Goal: Complete application form: Complete application form

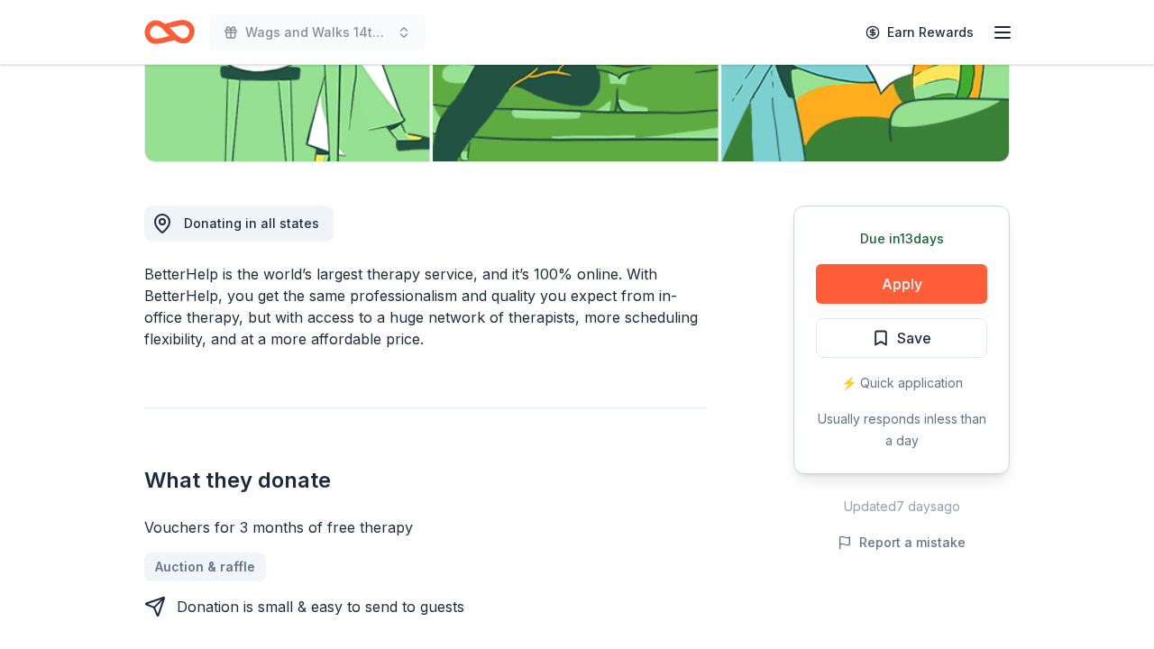
scroll to position [390, 0]
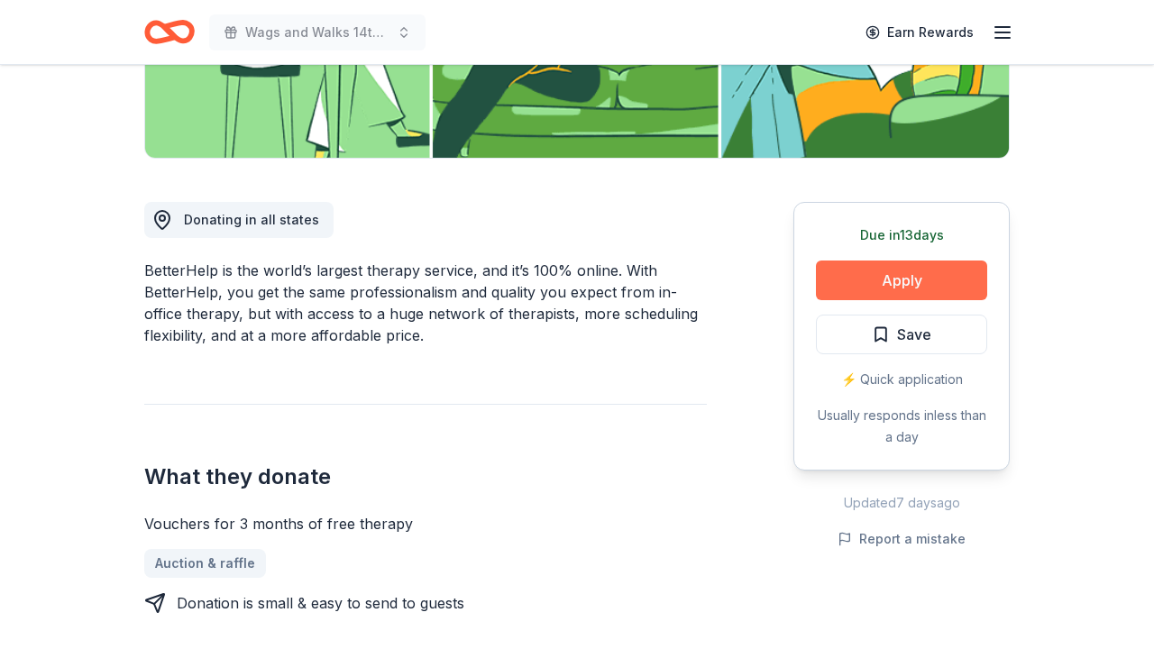
click at [937, 285] on button "Apply" at bounding box center [901, 281] width 171 height 40
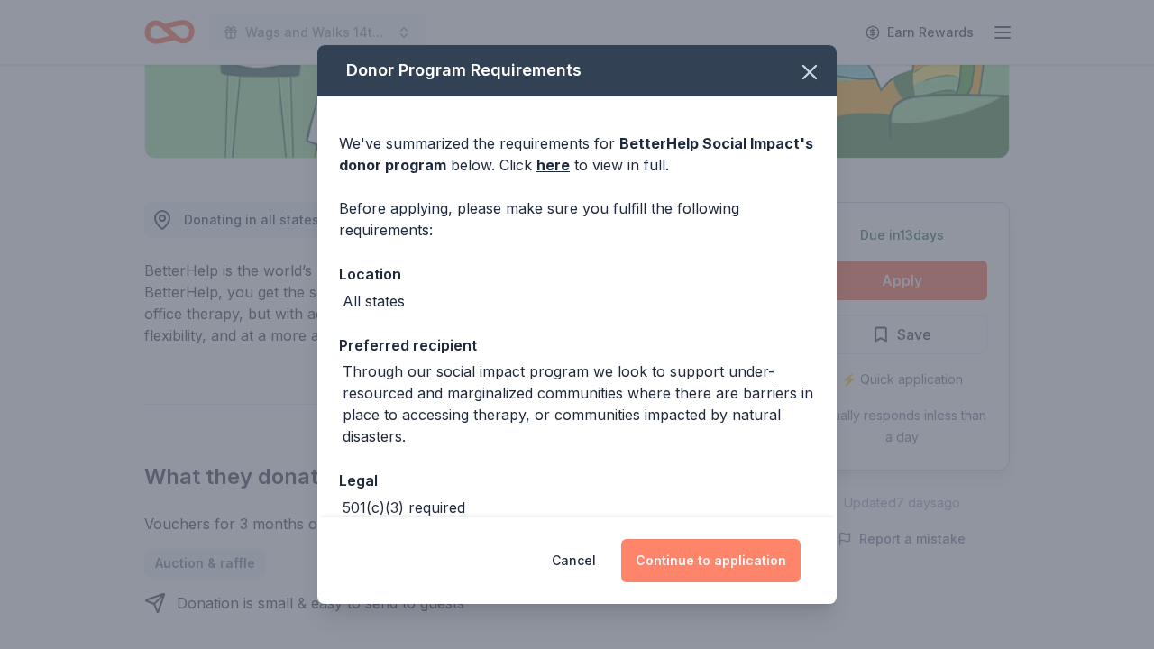
click at [662, 564] on button "Continue to application" at bounding box center [710, 560] width 179 height 43
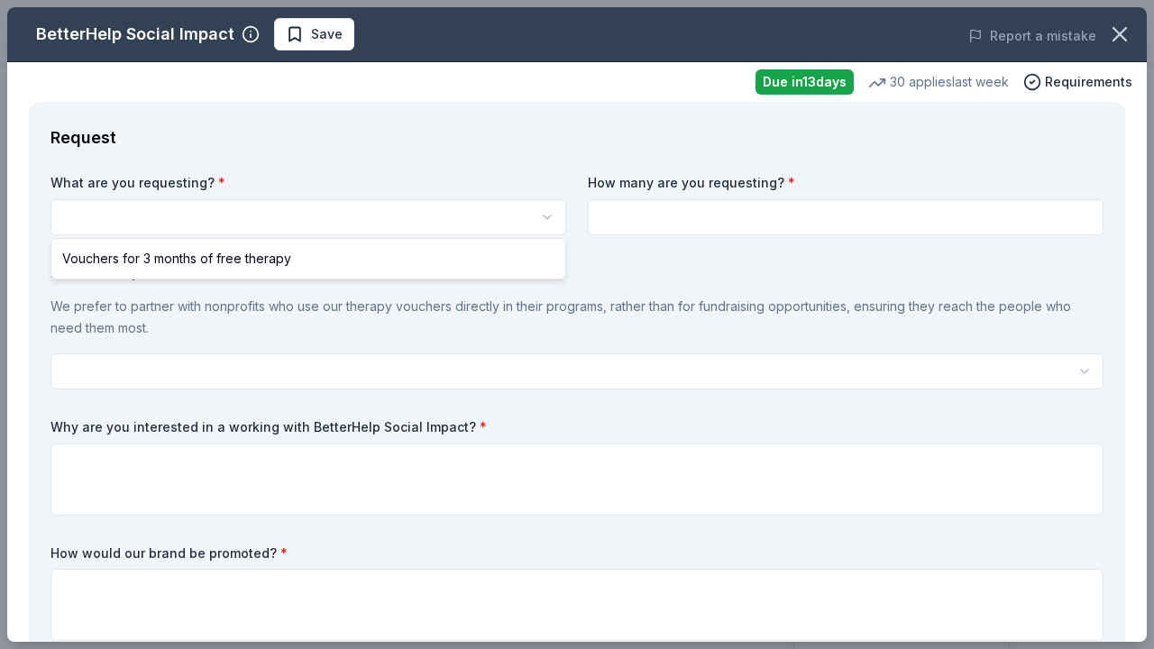
select select "Vouchers for 3 months of free therapy"
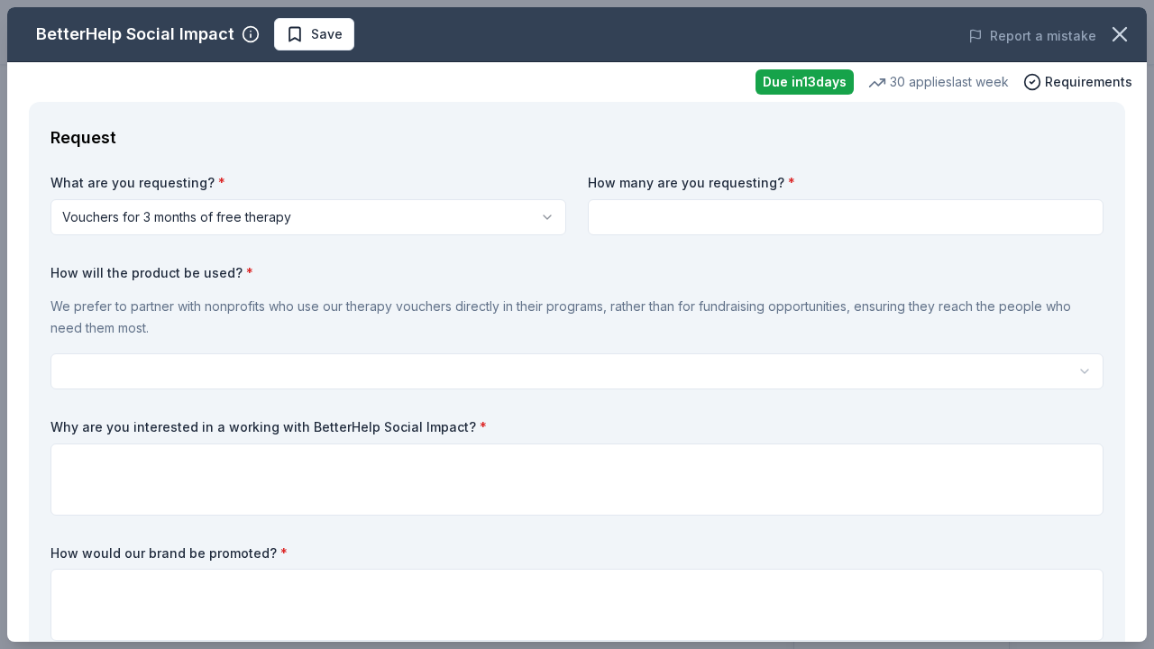
click at [631, 227] on input at bounding box center [846, 217] width 516 height 36
type input "1"
click at [464, 363] on html "Wags and Walks 14th Annual Online Auction Save Apply Due [DATE] Share BetterHel…" at bounding box center [577, 324] width 1154 height 649
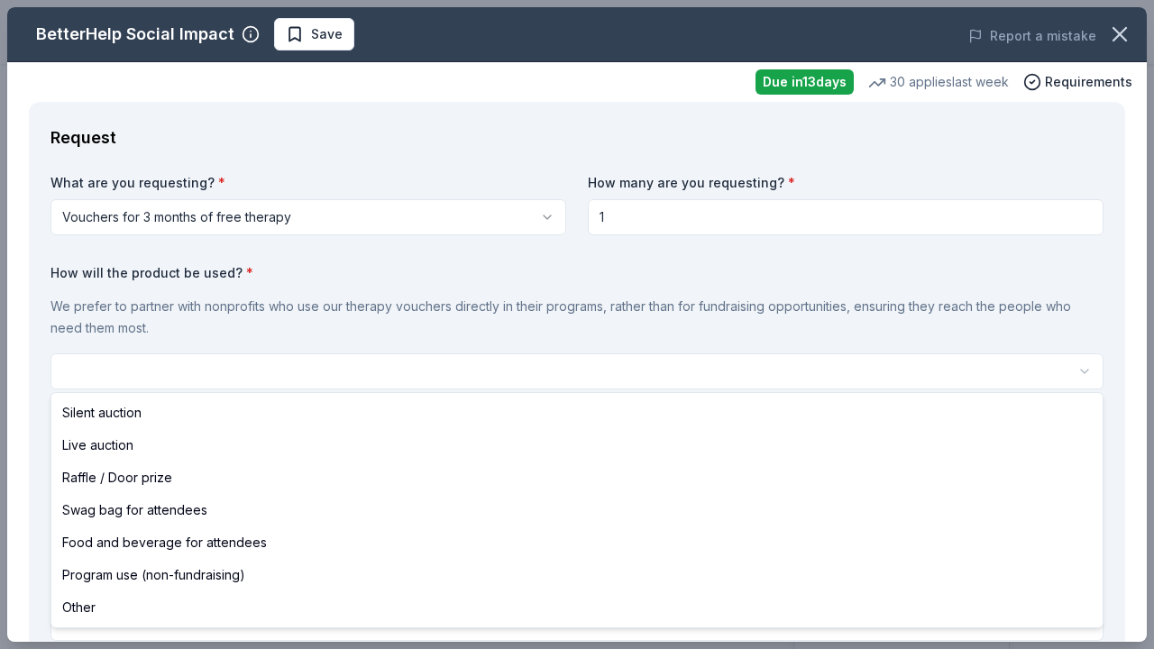
select select "silentAuction"
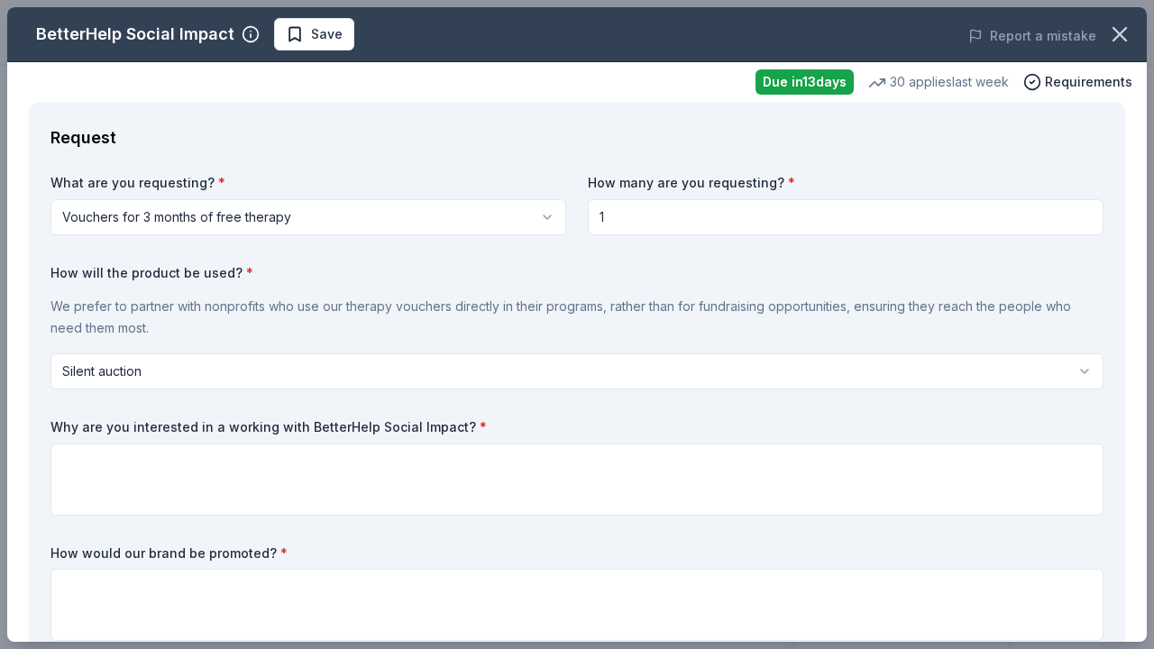
click at [449, 322] on p "We prefer to partner with nonprofits who use our therapy vouchers directly in t…" at bounding box center [577, 317] width 1053 height 43
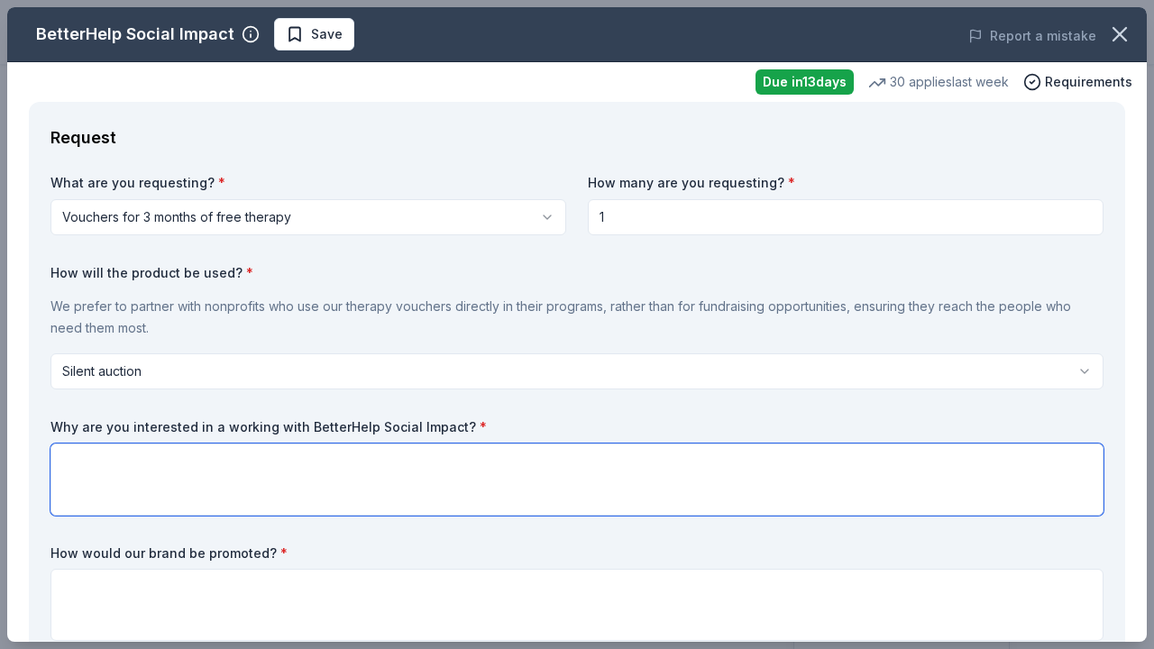
click at [454, 445] on textarea at bounding box center [577, 480] width 1053 height 72
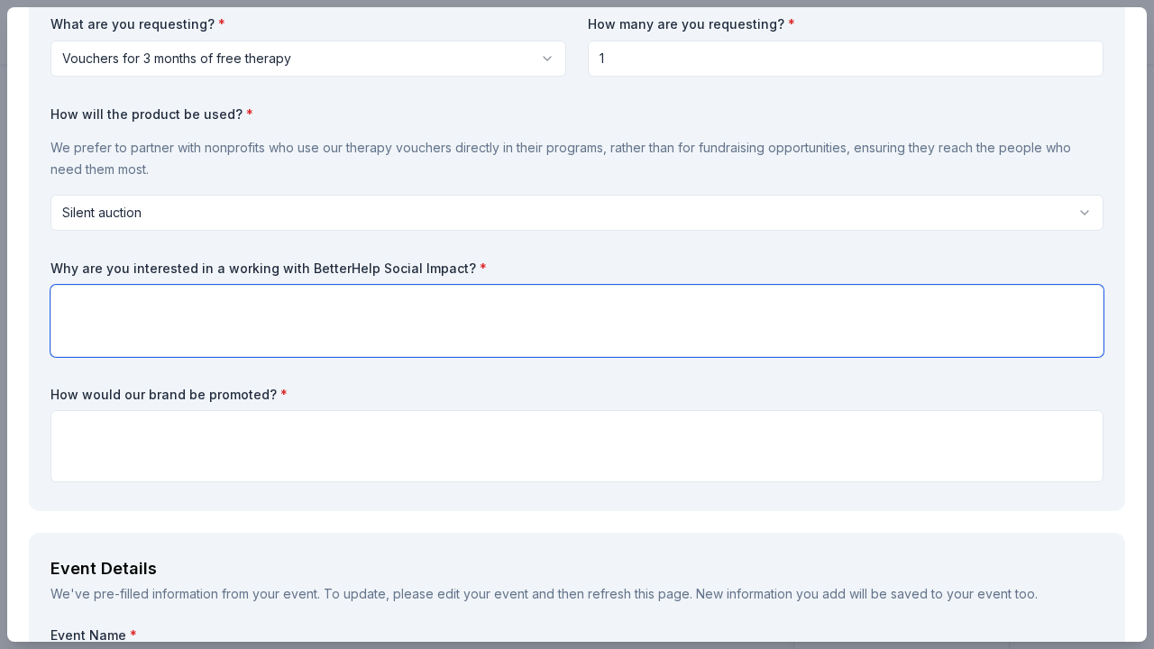
scroll to position [181, 0]
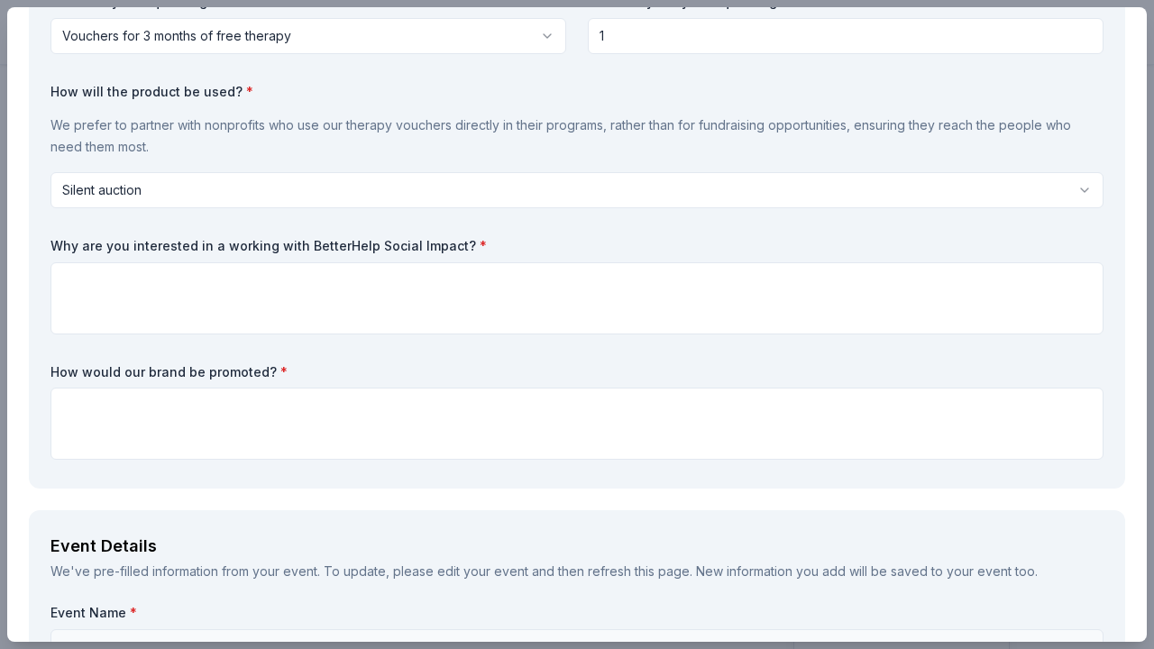
click at [435, 247] on label "Why are you interested in a working with BetterHelp Social Impact? *" at bounding box center [577, 246] width 1053 height 18
click at [406, 243] on label "Why are you interested in a working with BetterHelp Social Impact? *" at bounding box center [577, 246] width 1053 height 18
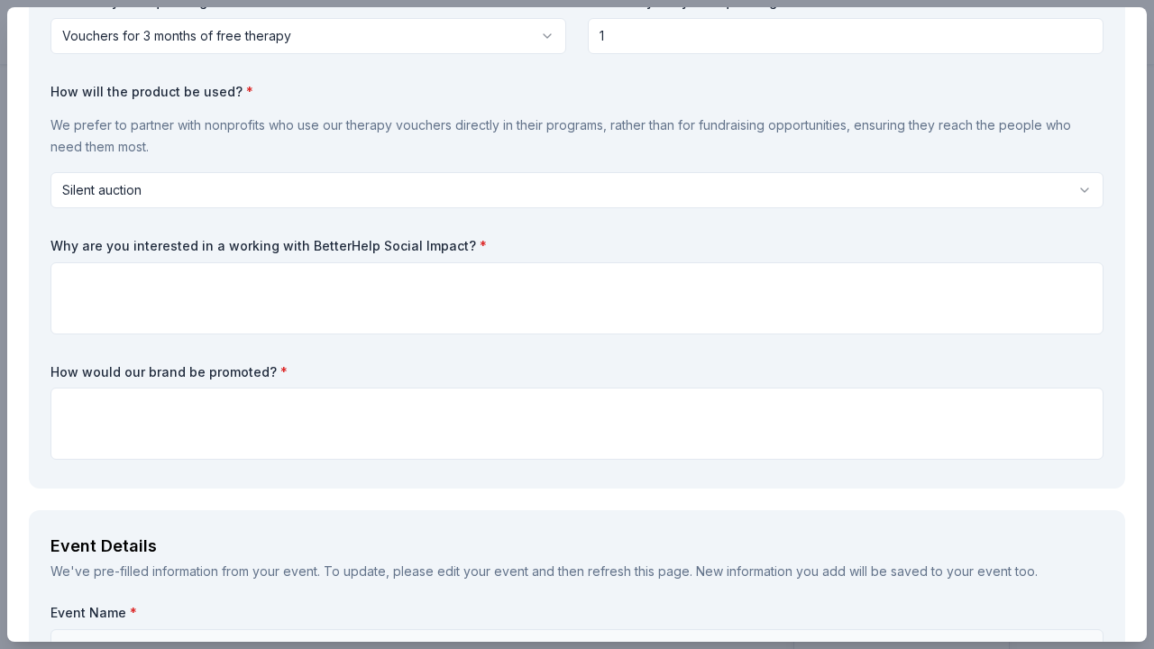
click at [406, 243] on label "Why are you interested in a working with BetterHelp Social Impact? *" at bounding box center [577, 246] width 1053 height 18
drag, startPoint x: 51, startPoint y: 240, endPoint x: 491, endPoint y: 236, distance: 439.2
click at [491, 237] on label "Why are you interested in a working with BetterHelp Social Impact? *" at bounding box center [577, 246] width 1053 height 18
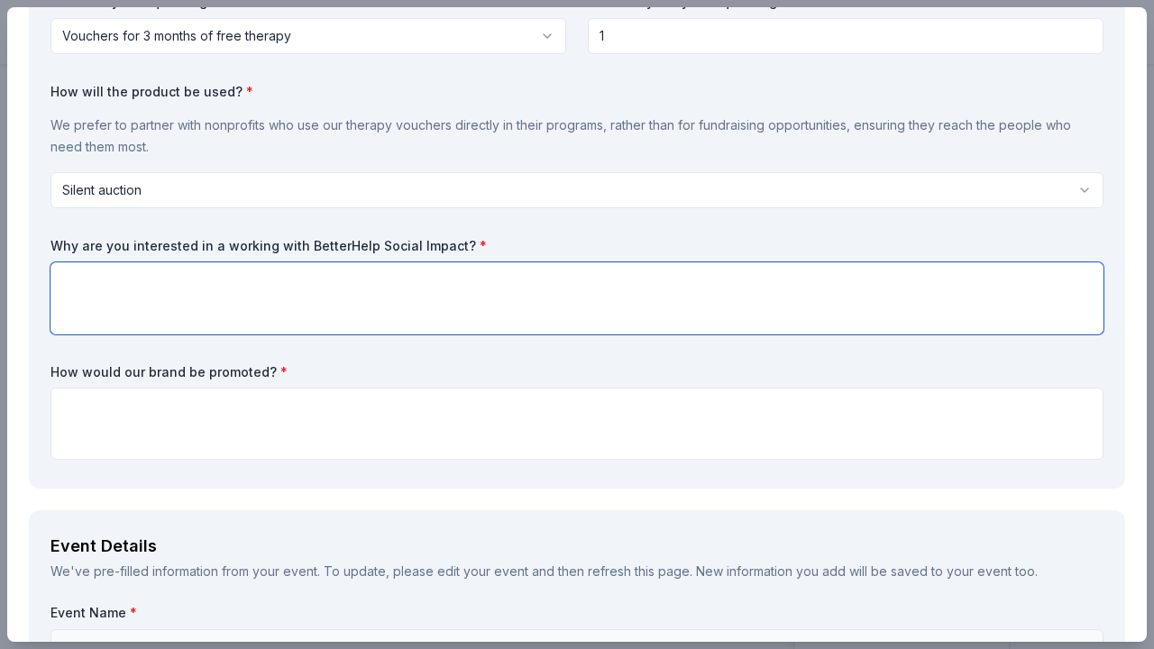
click at [309, 301] on textarea at bounding box center [577, 298] width 1053 height 72
paste textarea "At Wags & Walks, we know that the journey of rescue extends beyond saving dogs—…"
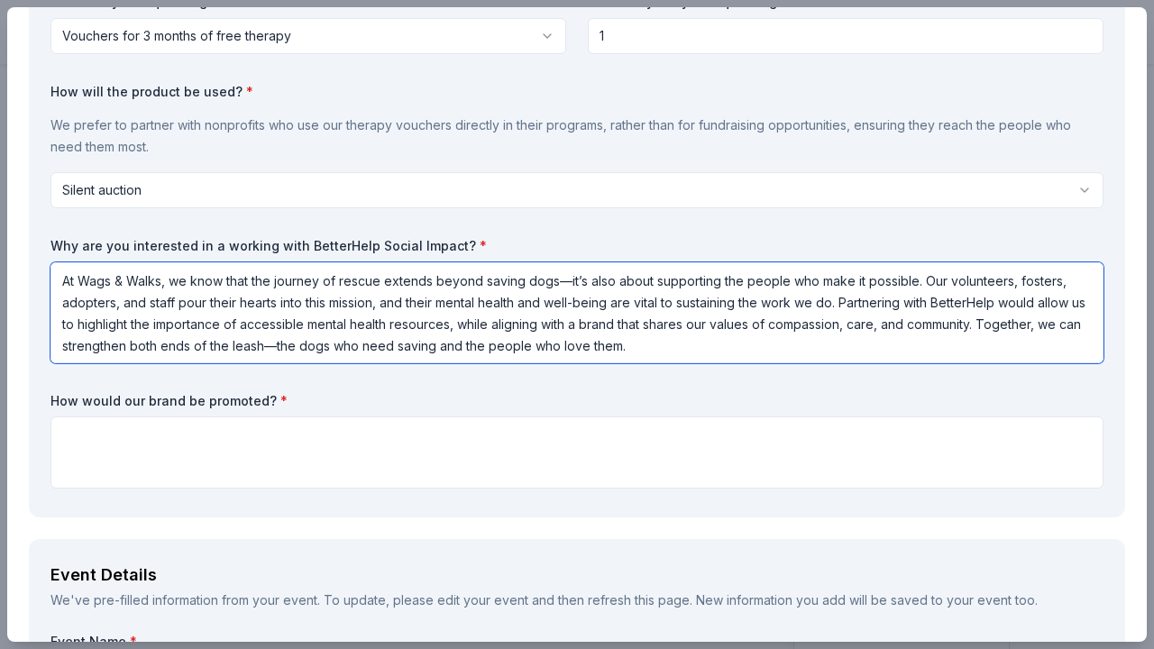
click at [563, 281] on textarea "At Wags & Walks, we know that the journey of rescue extends beyond saving dogs—…" at bounding box center [577, 312] width 1053 height 101
drag, startPoint x: 679, startPoint y: 341, endPoint x: 1002, endPoint y: 318, distance: 323.7
click at [1002, 318] on textarea "At Wags & Walks, we know that the journey of rescue extends beyond saving dogs.…" at bounding box center [577, 312] width 1053 height 101
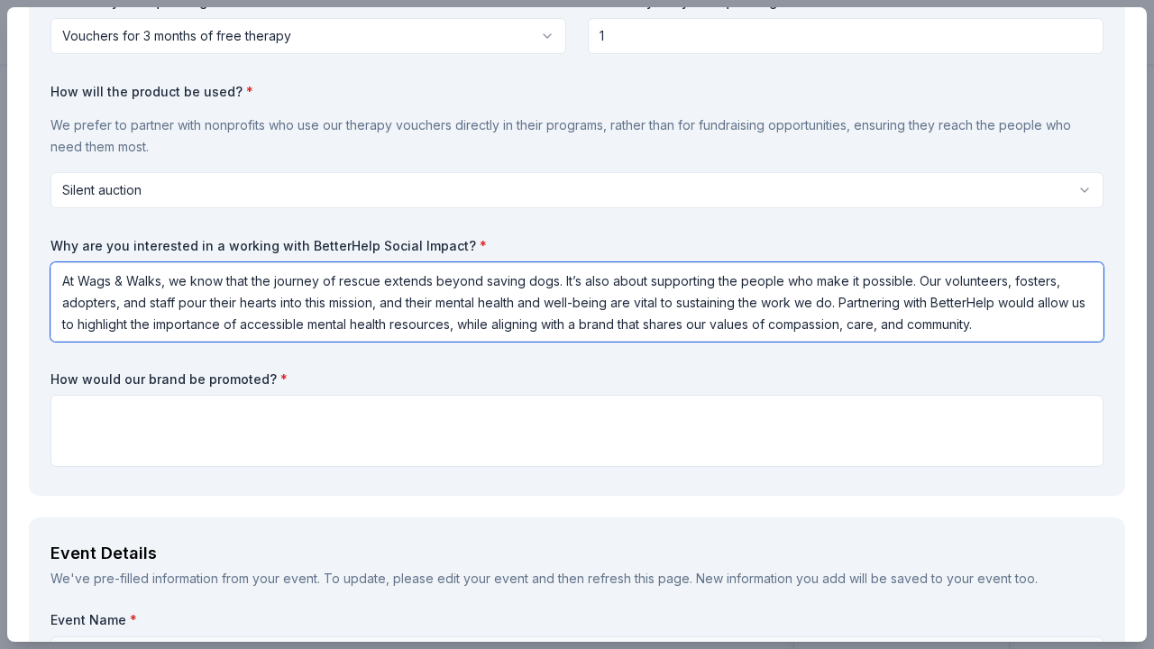
type textarea "At Wags & Walks, we know that the journey of rescue extends beyond saving dogs.…"
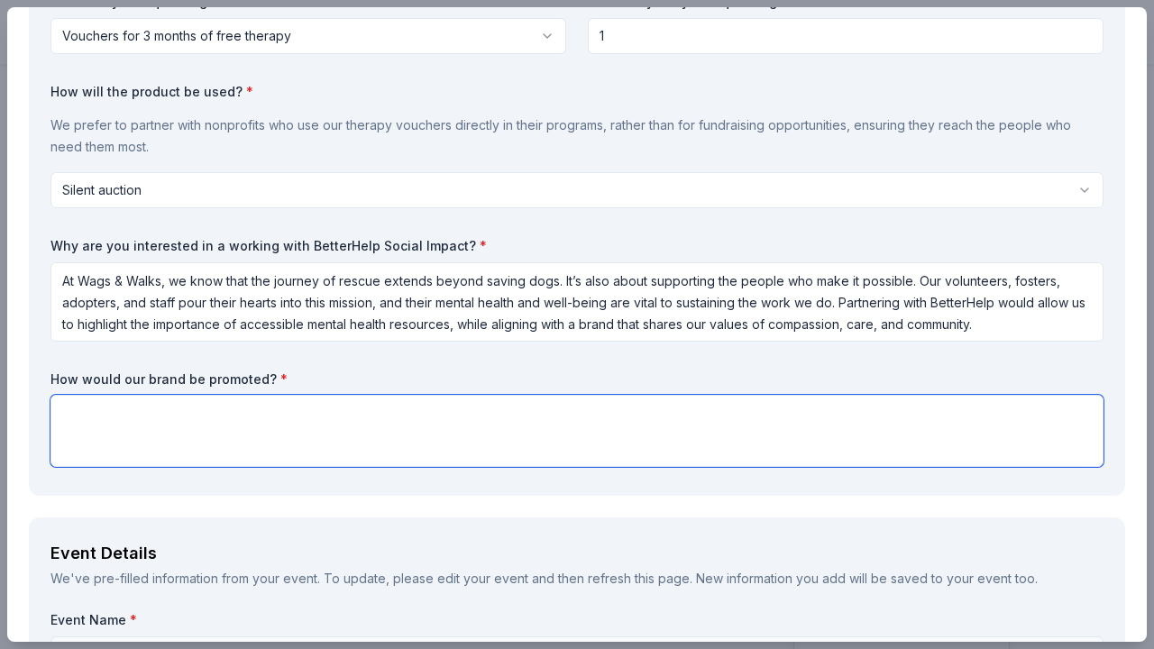
click at [462, 444] on textarea at bounding box center [577, 431] width 1053 height 72
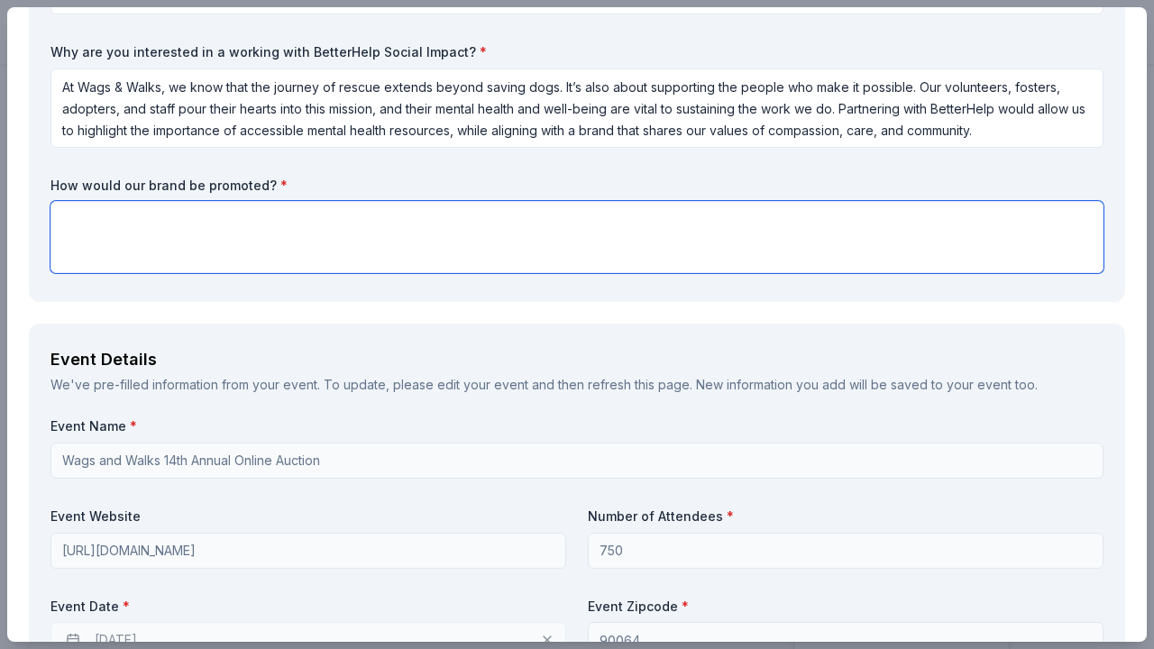
scroll to position [390, 0]
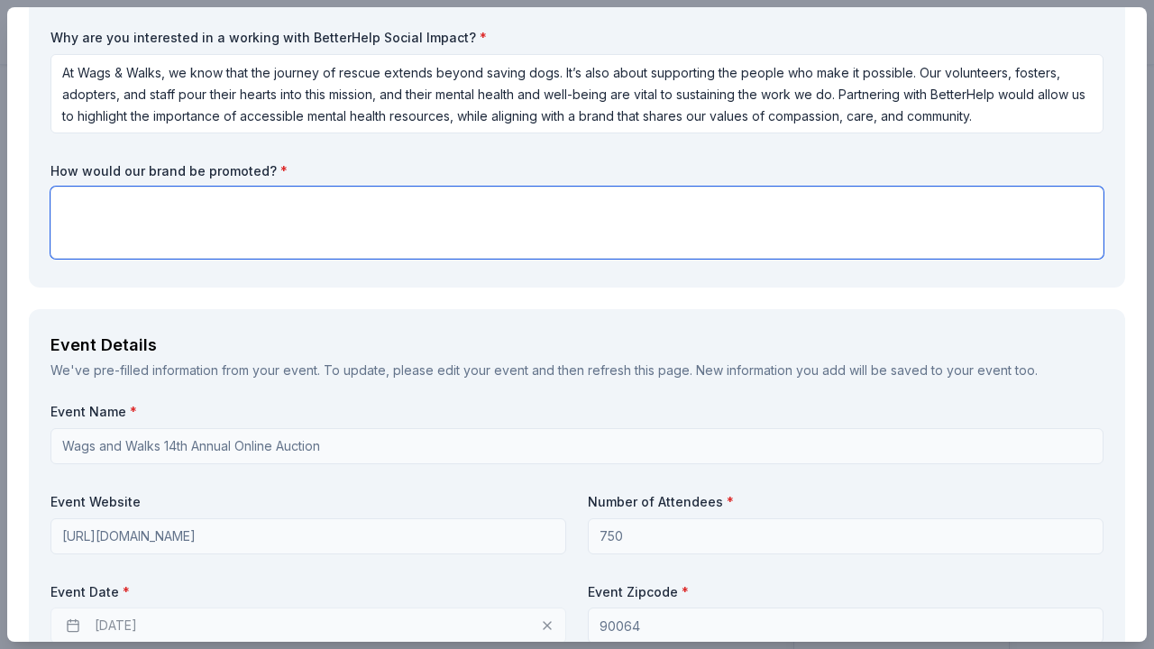
paste textarea "BetterHelp would be recognized as a valued partner through event signage, verba…"
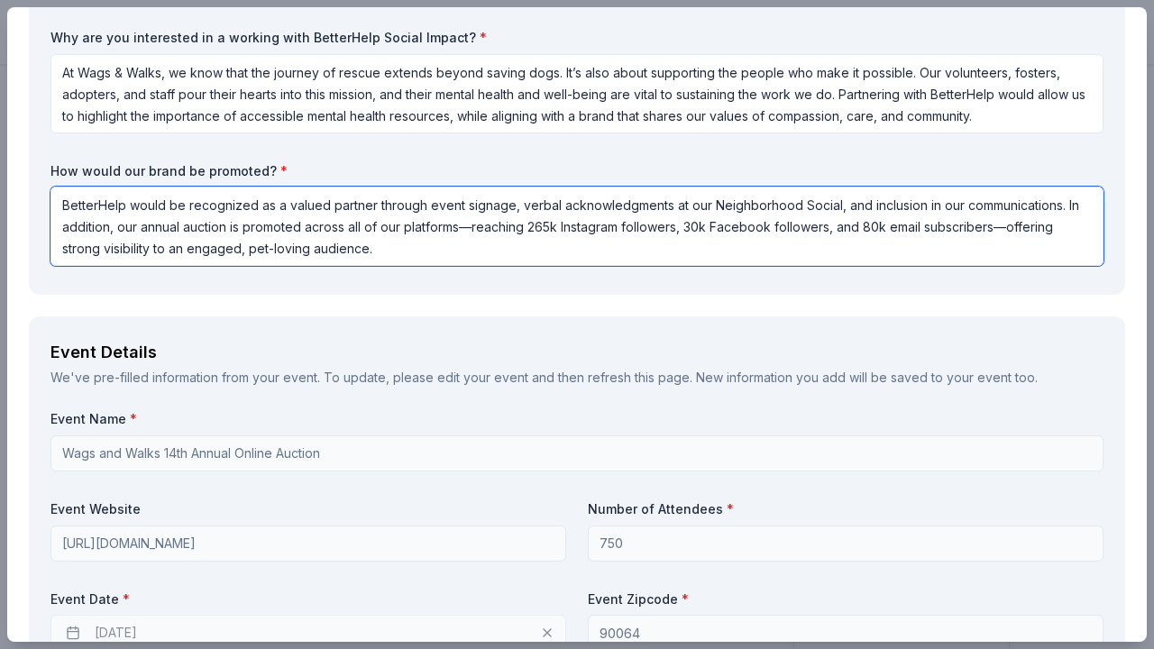
click at [508, 201] on textarea "BetterHelp would be recognized as a valued partner through event signage, verba…" at bounding box center [577, 226] width 1053 height 79
click at [512, 245] on textarea "BetterHelp would be recognized as a valued partner through event signage of auc…" at bounding box center [577, 226] width 1053 height 79
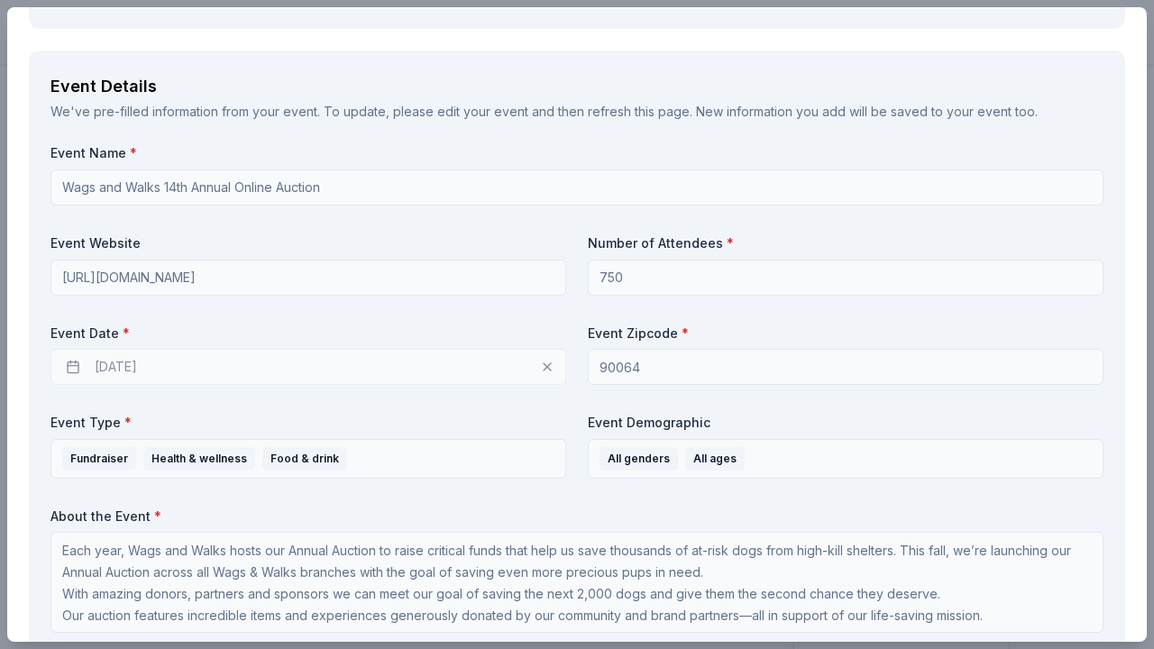
scroll to position [682, 0]
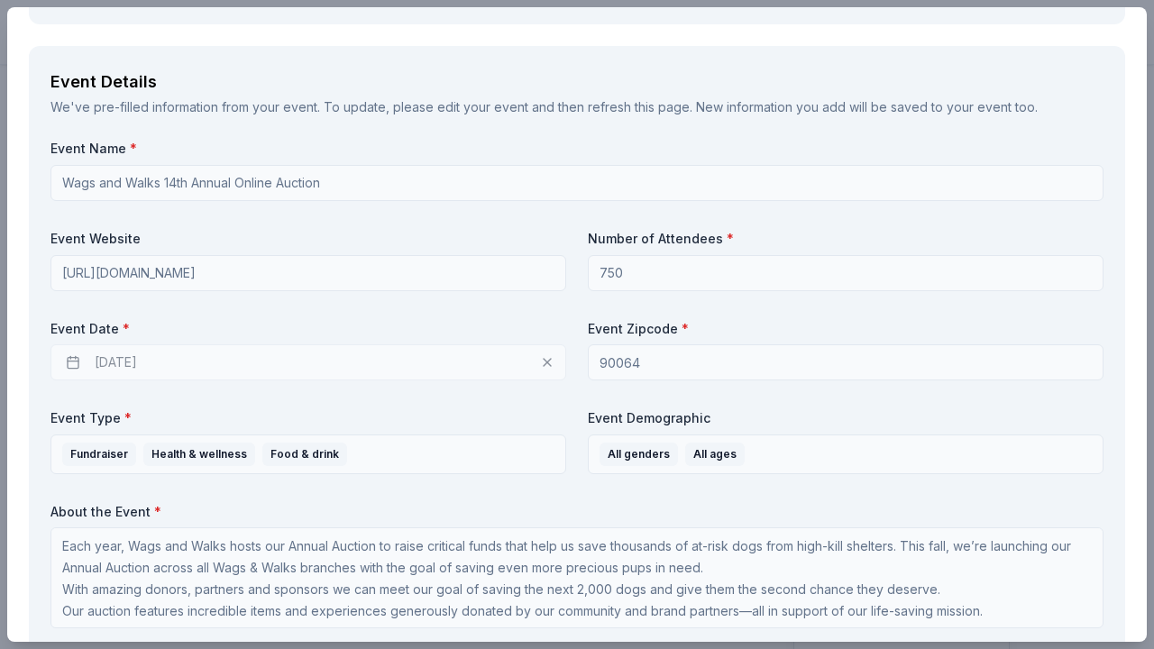
type textarea "BetterHelp would be recognized as a valued partner through event signage of auc…"
click at [548, 361] on div "[DATE]" at bounding box center [309, 363] width 516 height 36
click at [189, 362] on div "[DATE]" at bounding box center [309, 363] width 516 height 36
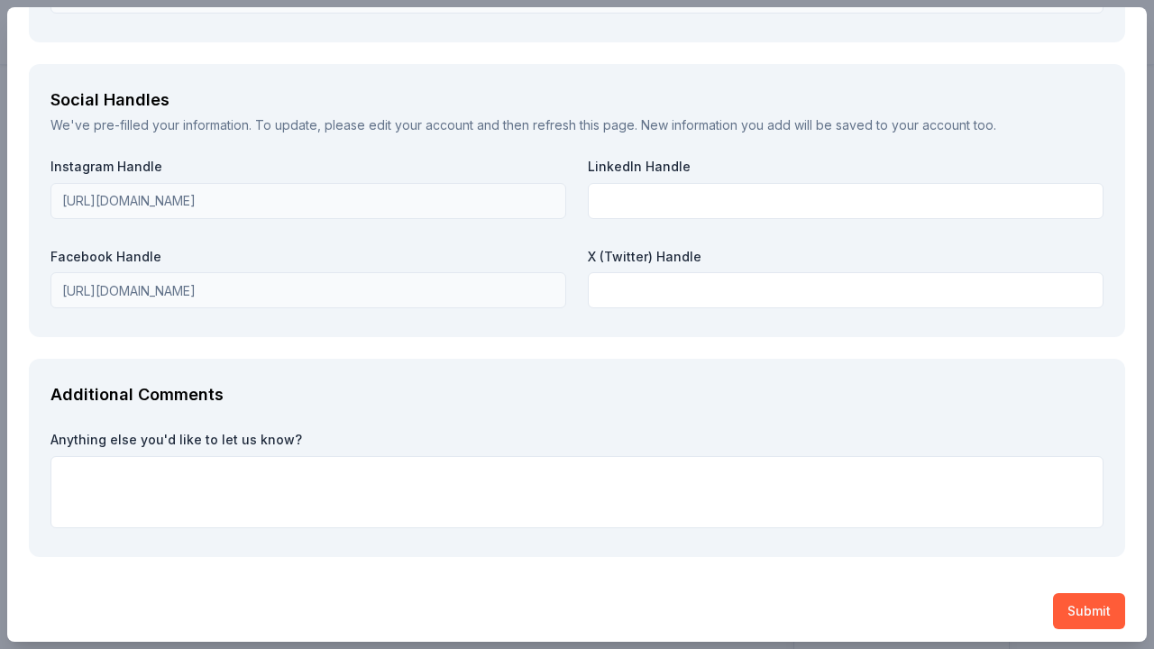
scroll to position [2149, 0]
click at [1106, 600] on button "Submit" at bounding box center [1089, 612] width 72 height 36
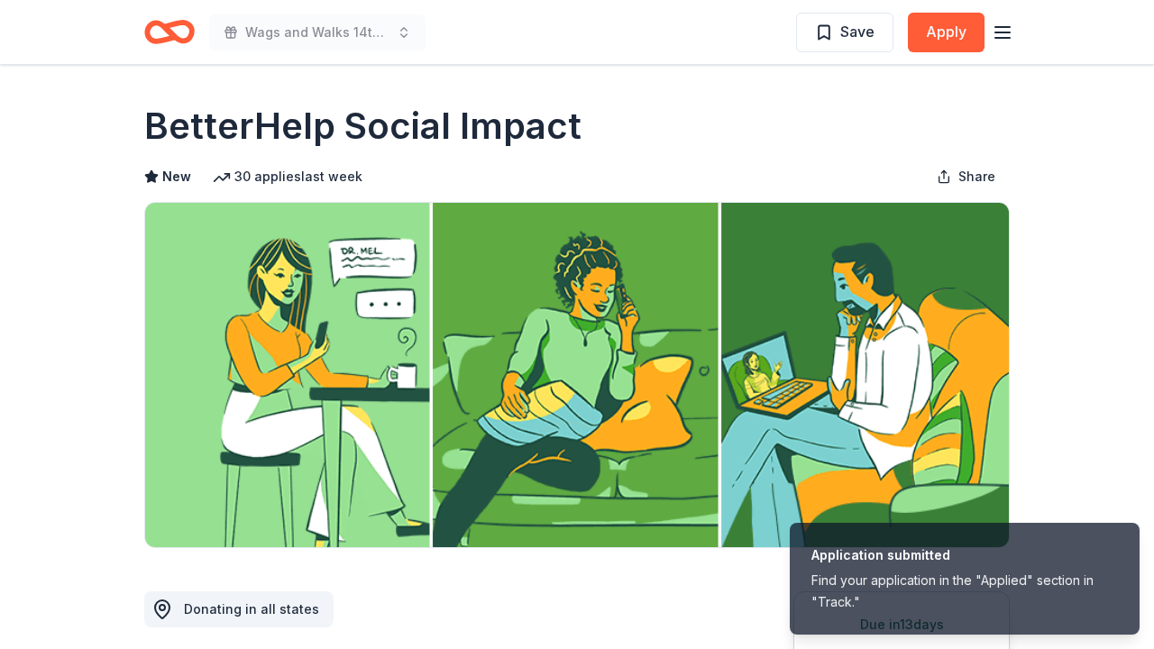
scroll to position [0, 0]
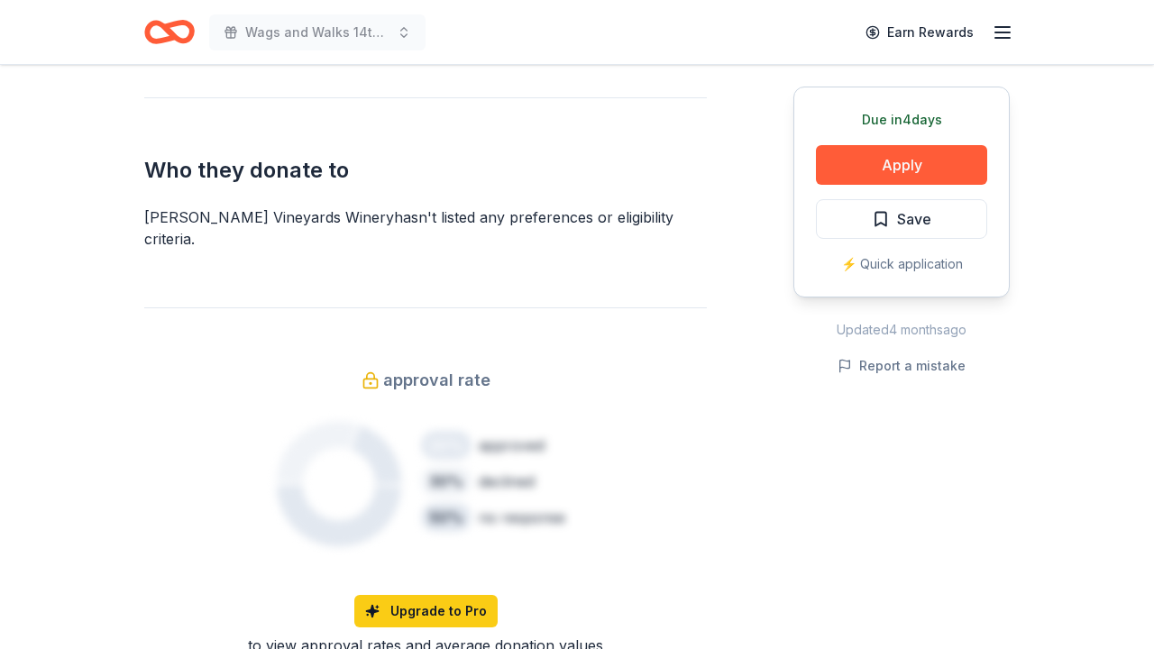
scroll to position [914, 0]
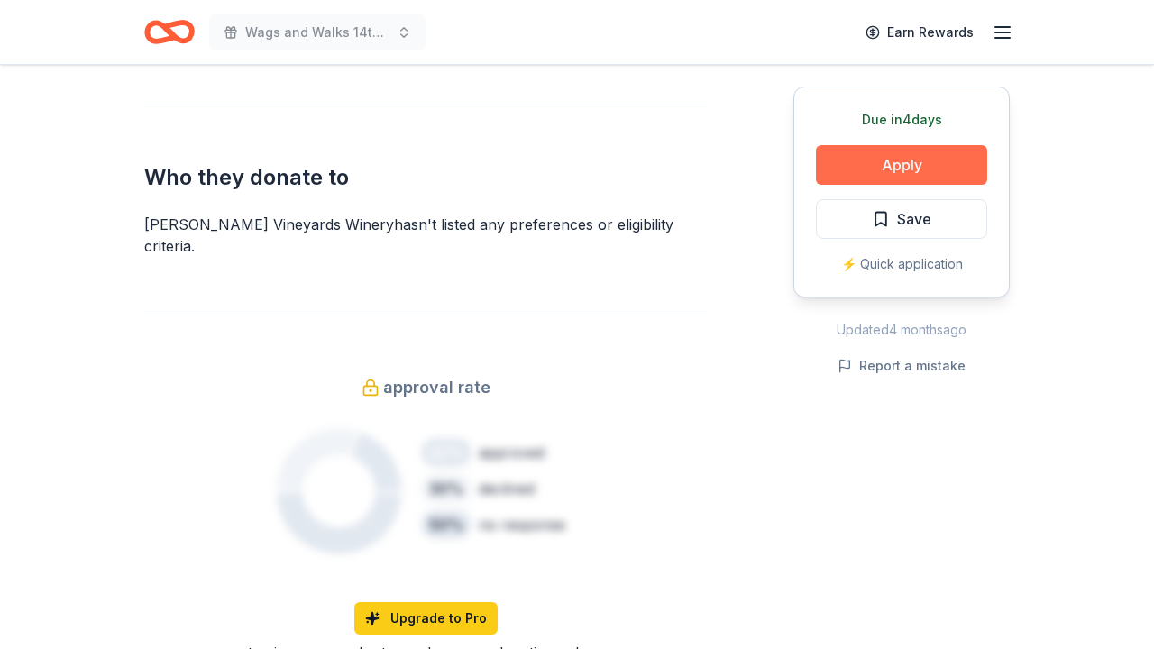
click at [915, 178] on button "Apply" at bounding box center [901, 165] width 171 height 40
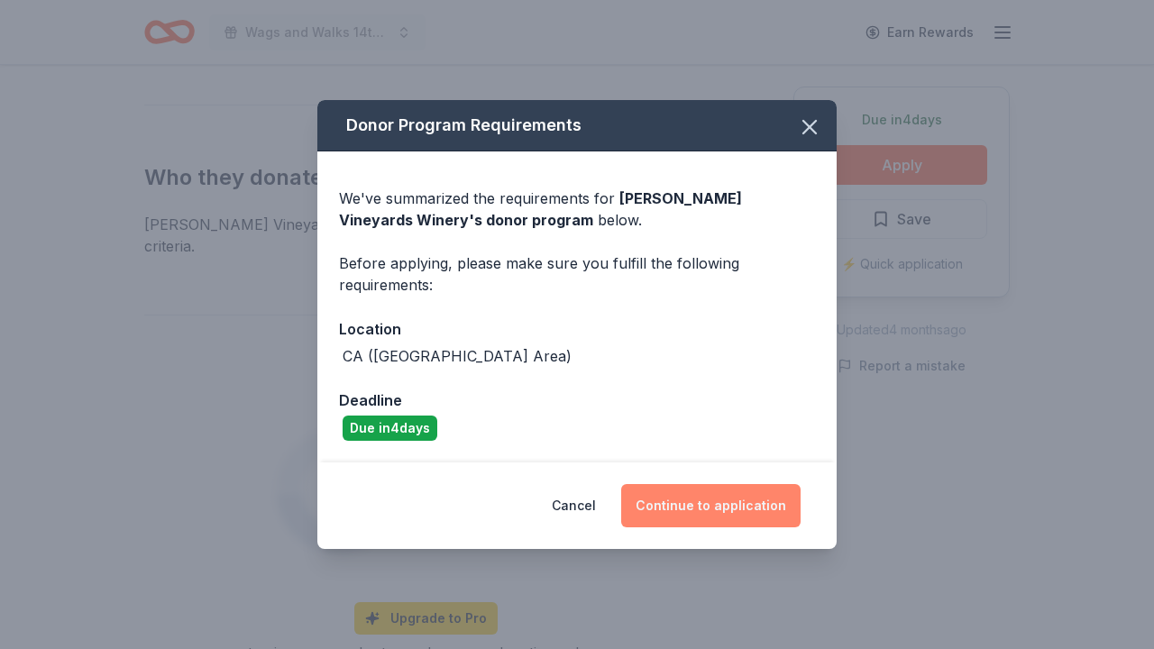
click at [749, 502] on button "Continue to application" at bounding box center [710, 505] width 179 height 43
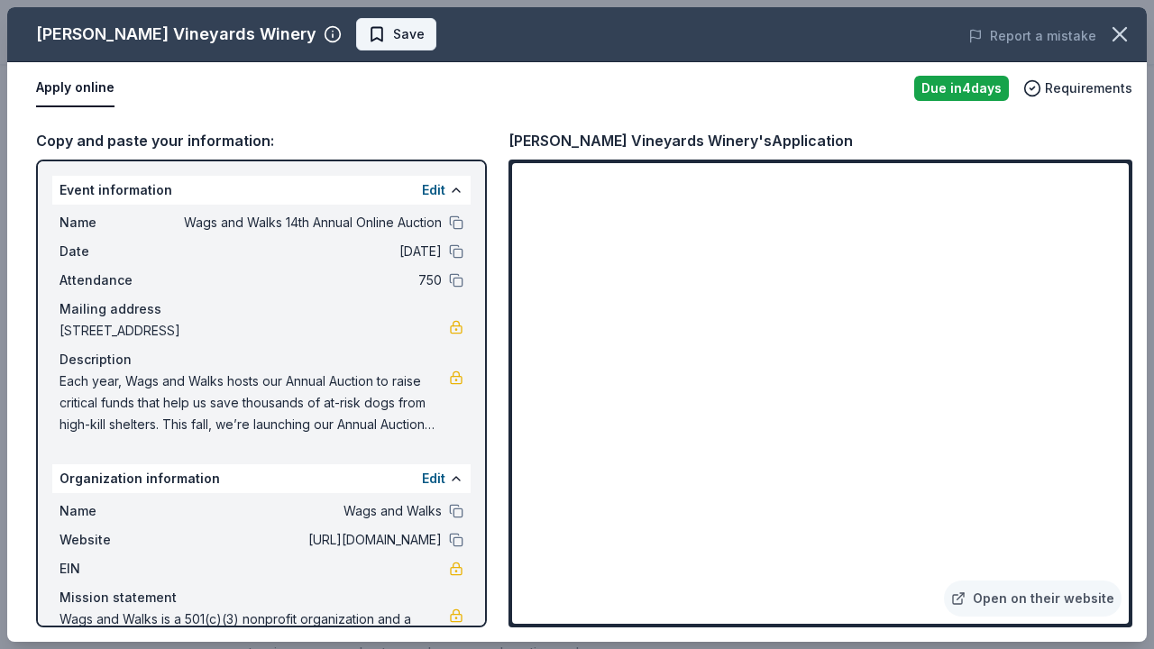
click at [393, 27] on span "Save" at bounding box center [409, 34] width 32 height 22
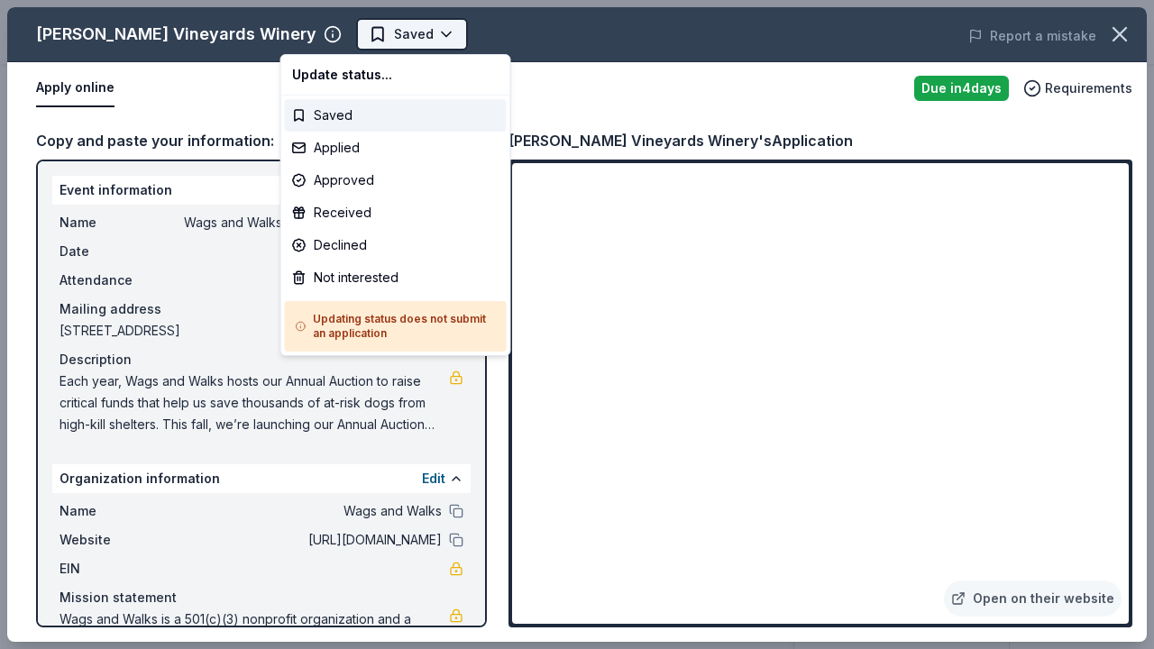
click at [350, 48] on body "Wags and Walks 14th Annual Online Auction Earn Rewards Due in 4 days Share Retz…" at bounding box center [577, 324] width 1154 height 649
click at [348, 151] on div "Applied" at bounding box center [396, 148] width 222 height 32
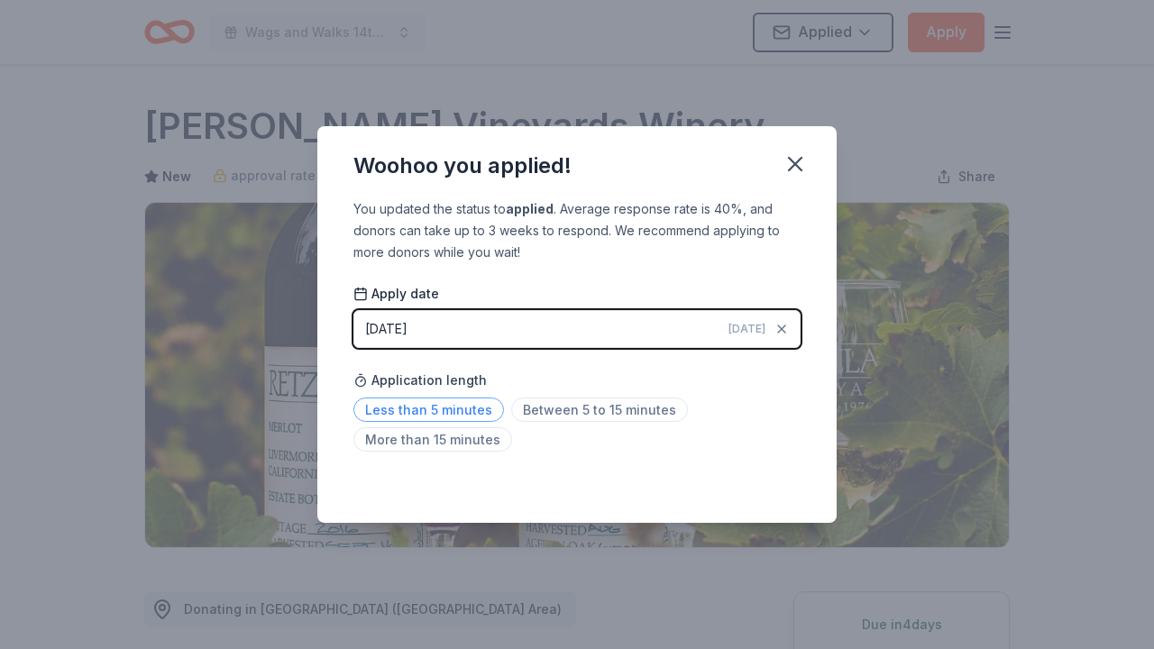
click at [455, 403] on span "Less than 5 minutes" at bounding box center [429, 410] width 151 height 24
click at [790, 157] on icon "button" at bounding box center [795, 164] width 25 height 25
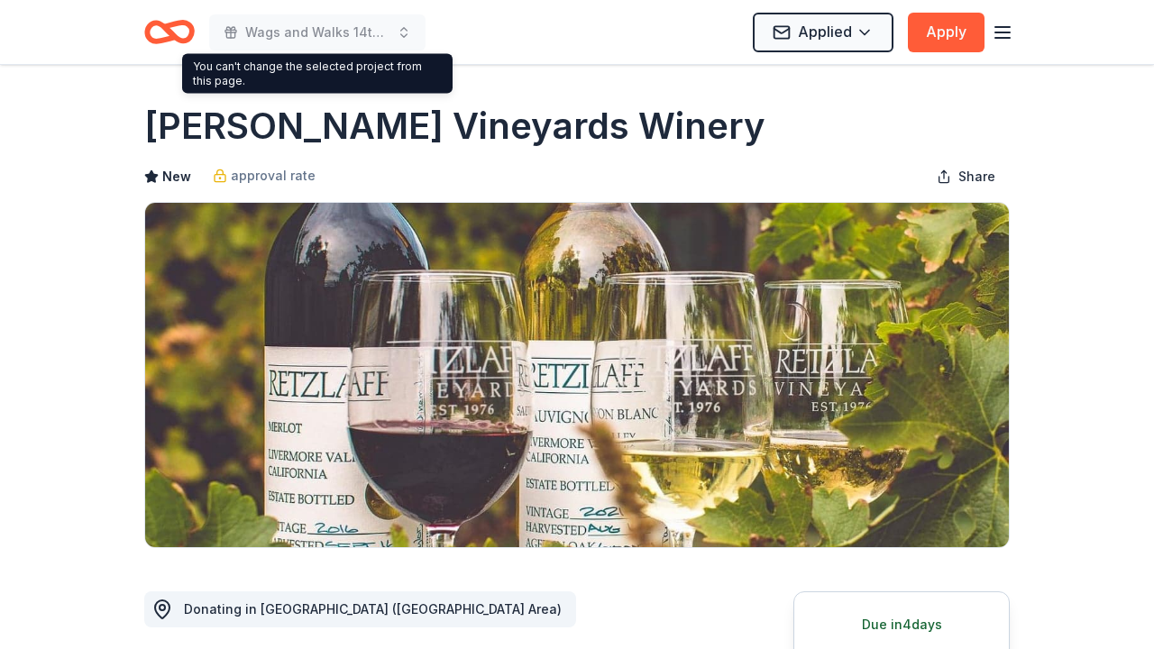
click at [189, 39] on icon "Home" at bounding box center [178, 32] width 28 height 18
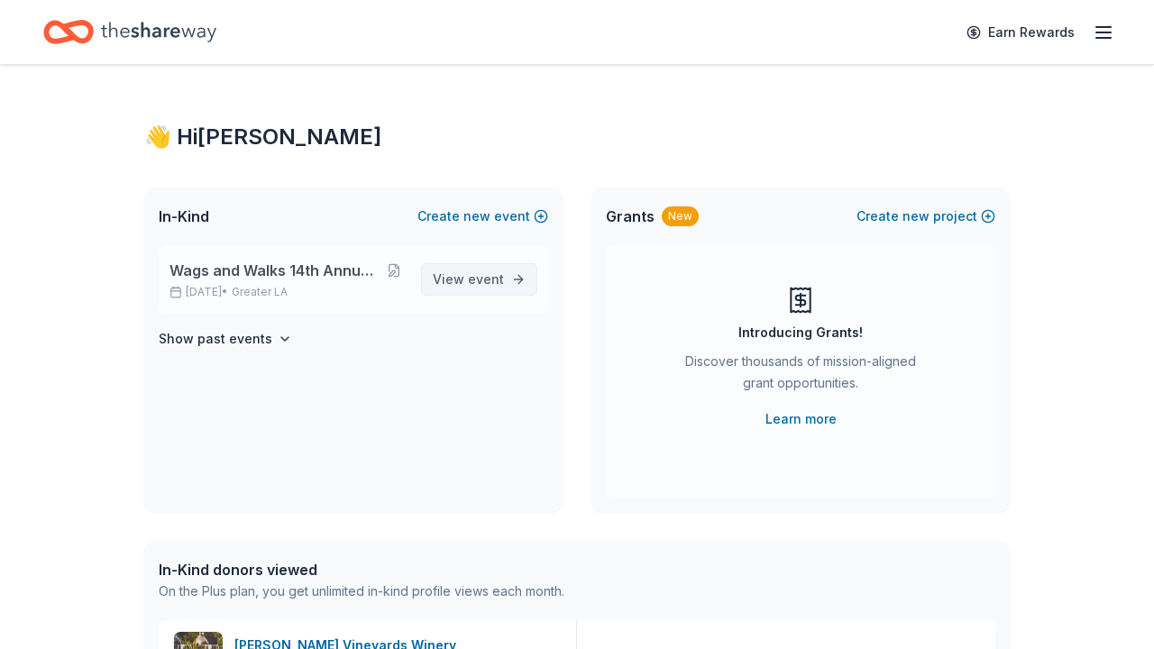
click at [486, 272] on span "event" at bounding box center [486, 278] width 36 height 15
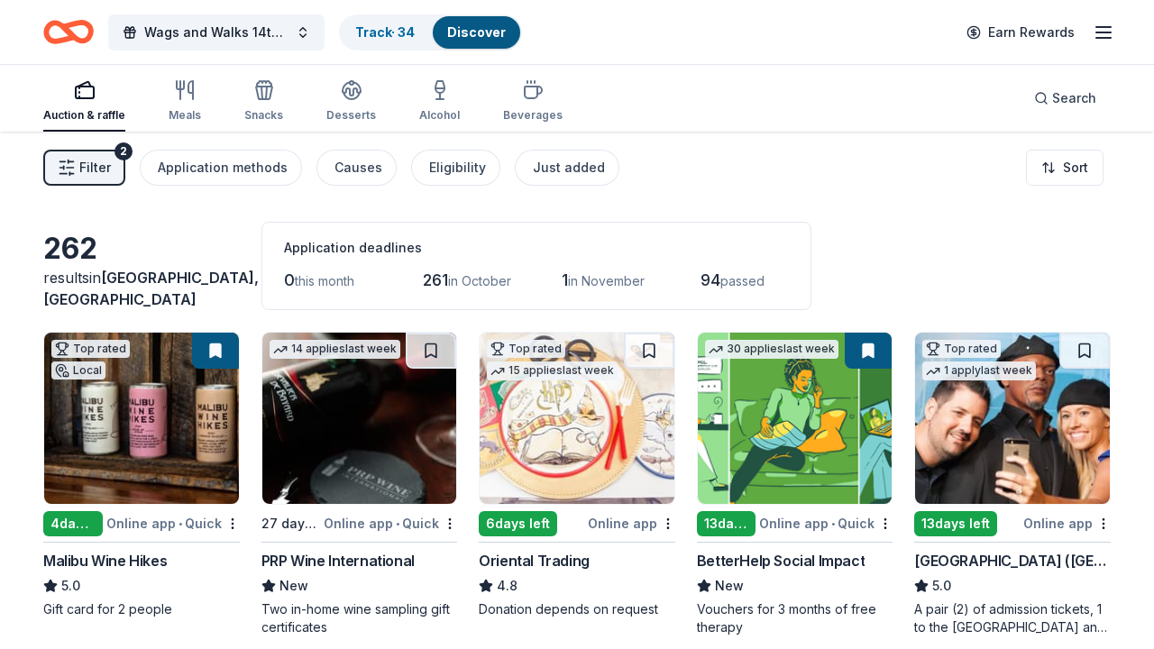
click at [1106, 40] on icon "button" at bounding box center [1104, 33] width 22 height 22
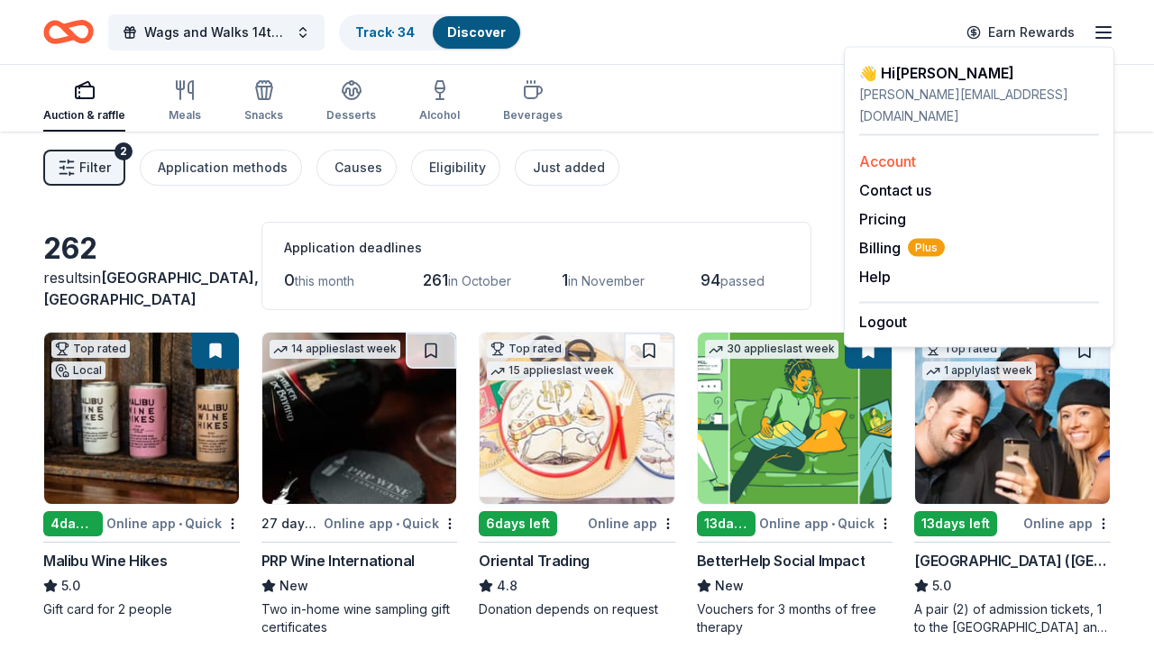
click at [890, 152] on link "Account" at bounding box center [888, 161] width 57 height 18
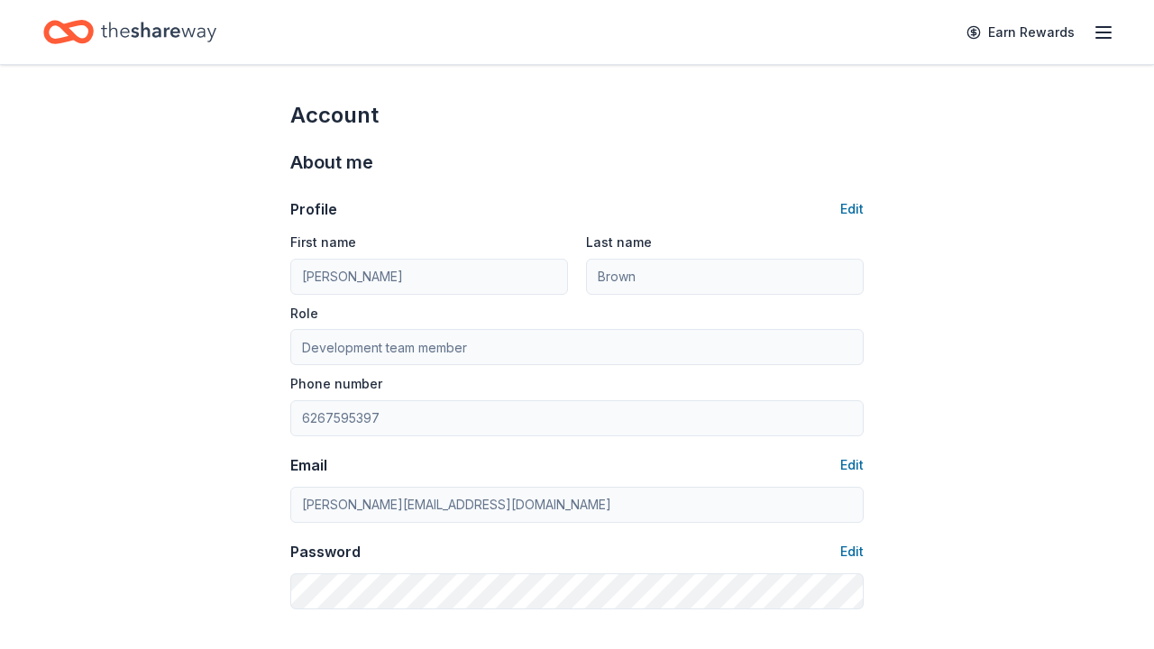
click at [1096, 35] on icon "button" at bounding box center [1104, 33] width 22 height 22
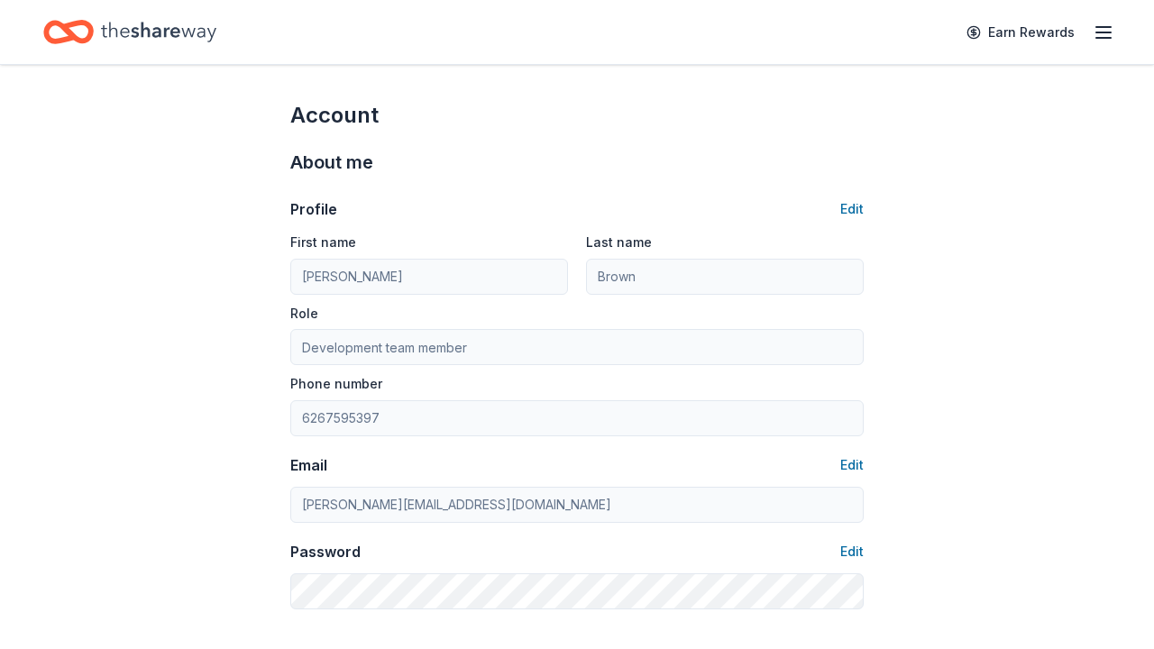
click at [155, 46] on icon "Home" at bounding box center [158, 32] width 115 height 37
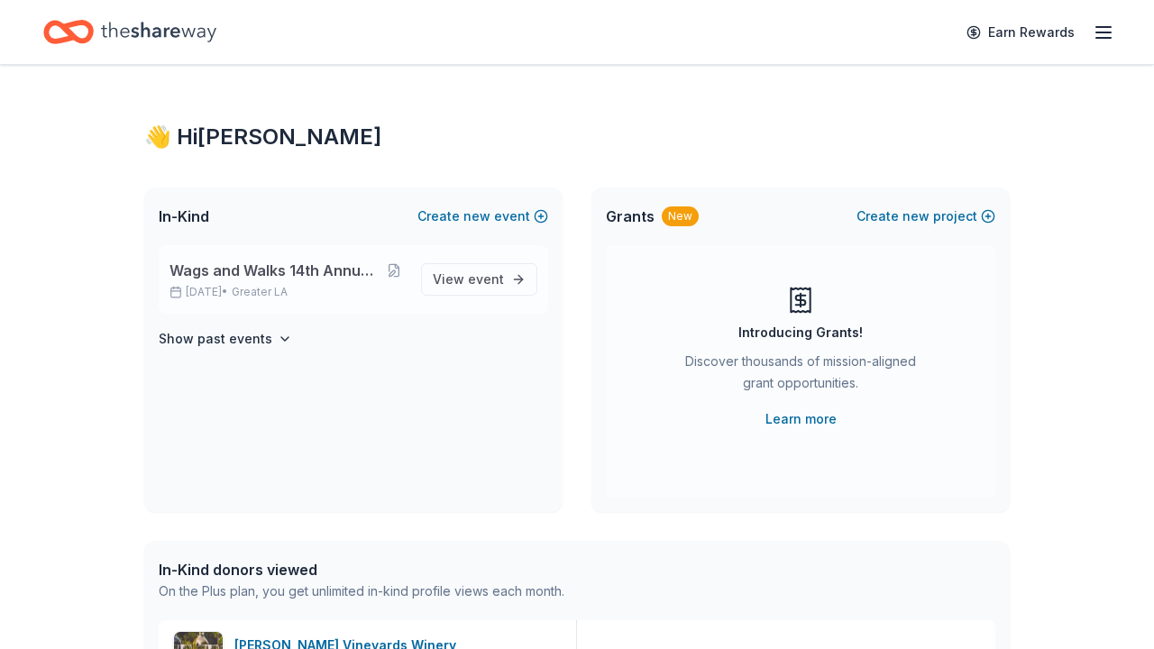
click at [254, 285] on p "Nov 02, 2025 • Greater LA" at bounding box center [288, 292] width 237 height 14
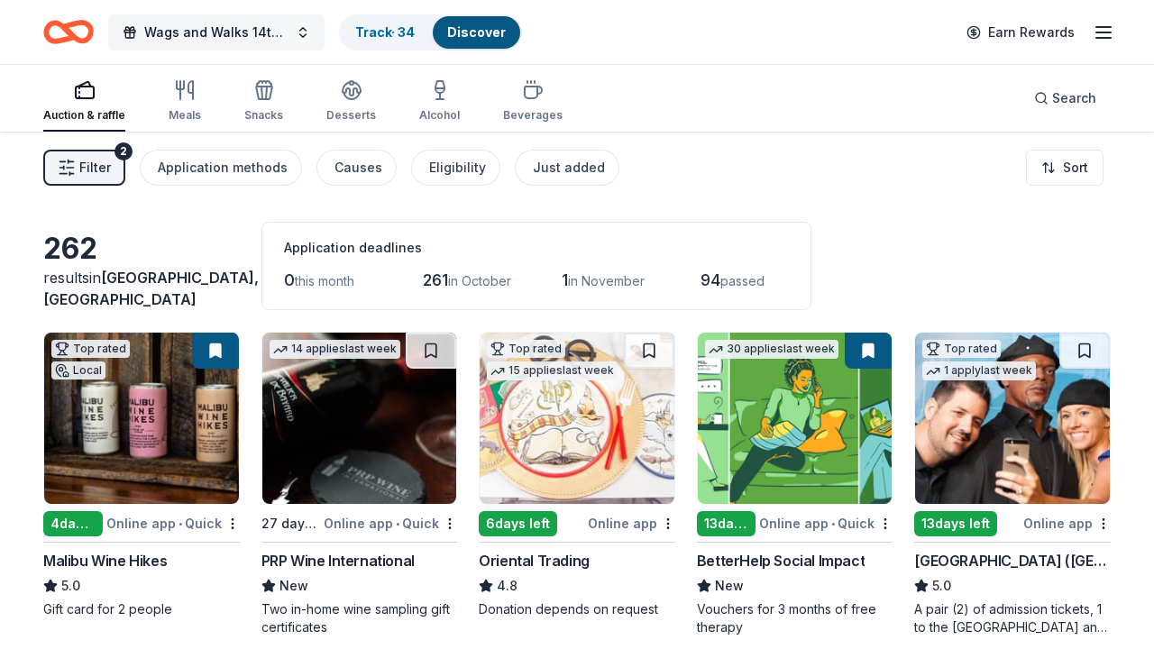
click at [277, 18] on button "Wags and Walks 14th Annual Online Auction" at bounding box center [216, 32] width 216 height 36
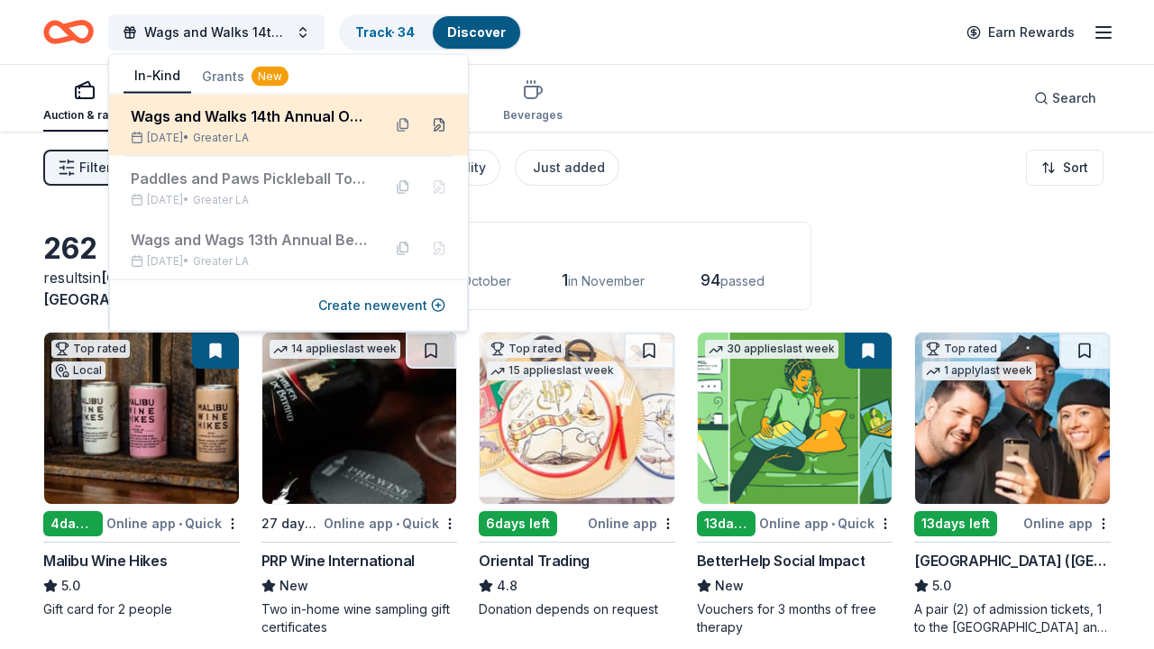
click at [439, 126] on button at bounding box center [439, 125] width 29 height 29
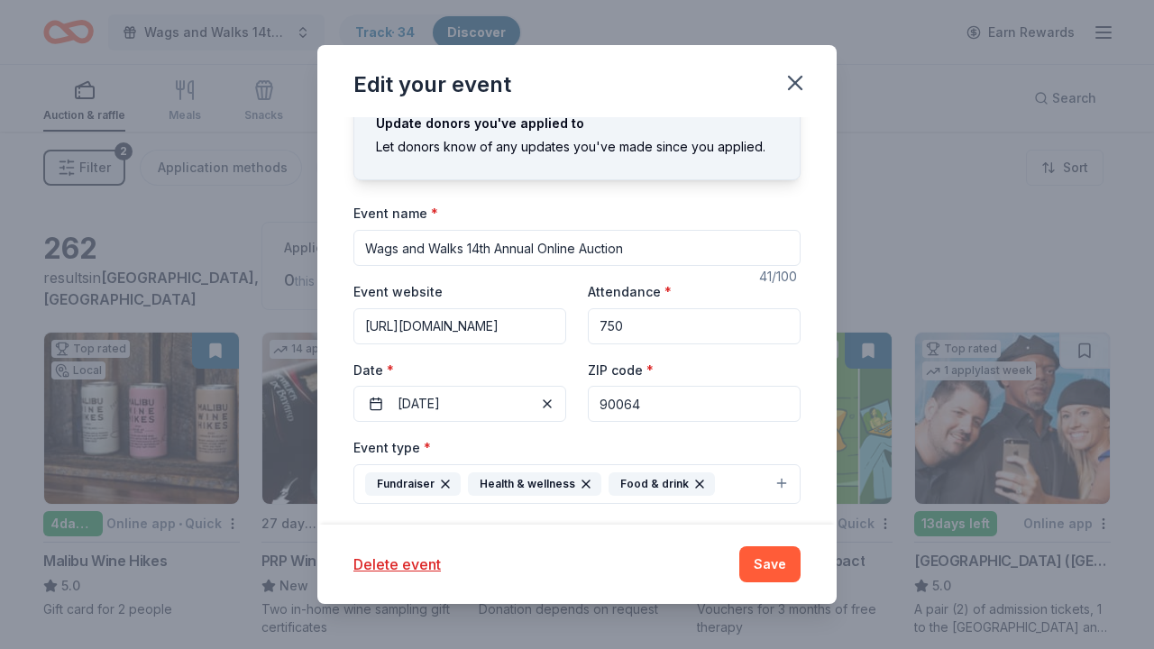
scroll to position [32, 0]
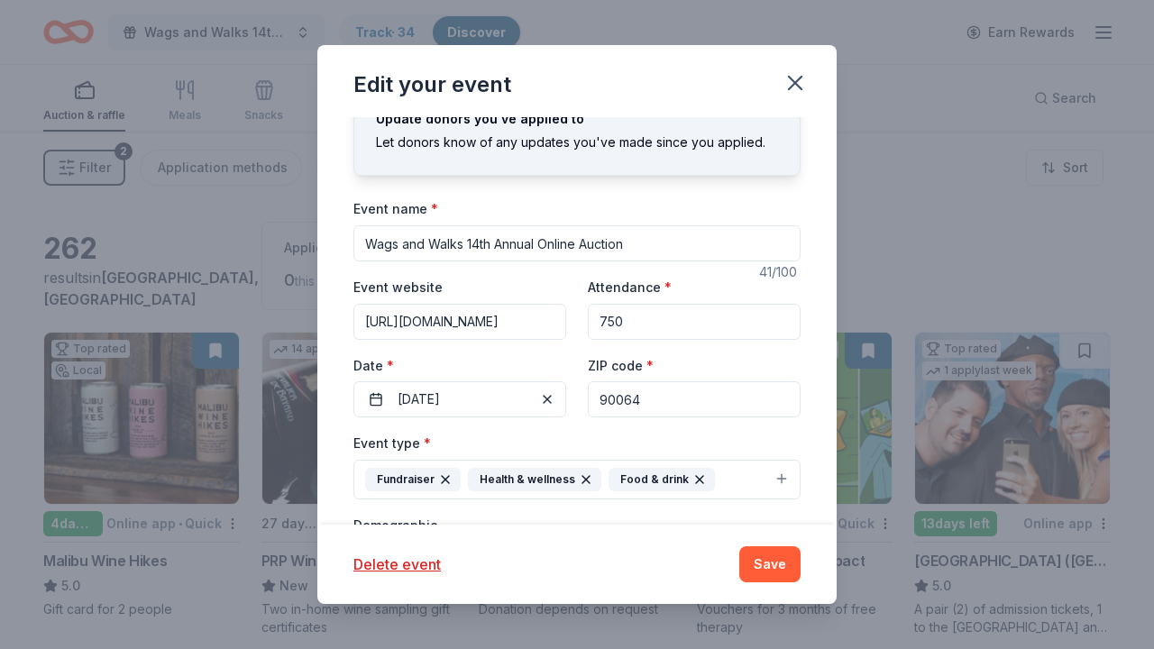
click at [627, 324] on input "750" at bounding box center [694, 322] width 213 height 36
type input "1000"
click at [531, 275] on div "Event name * Wags and Walks 14th Annual Online Auction 41 /100 Event website ht…" at bounding box center [577, 616] width 447 height 837
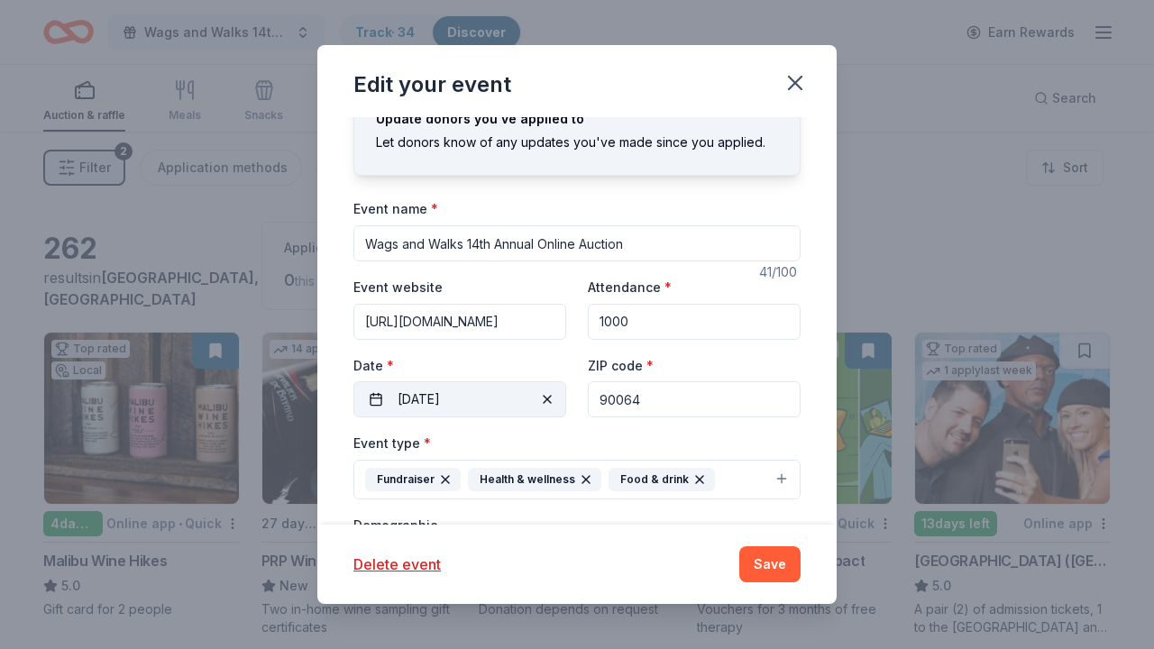
click at [483, 402] on button "11/02/2025" at bounding box center [460, 400] width 213 height 36
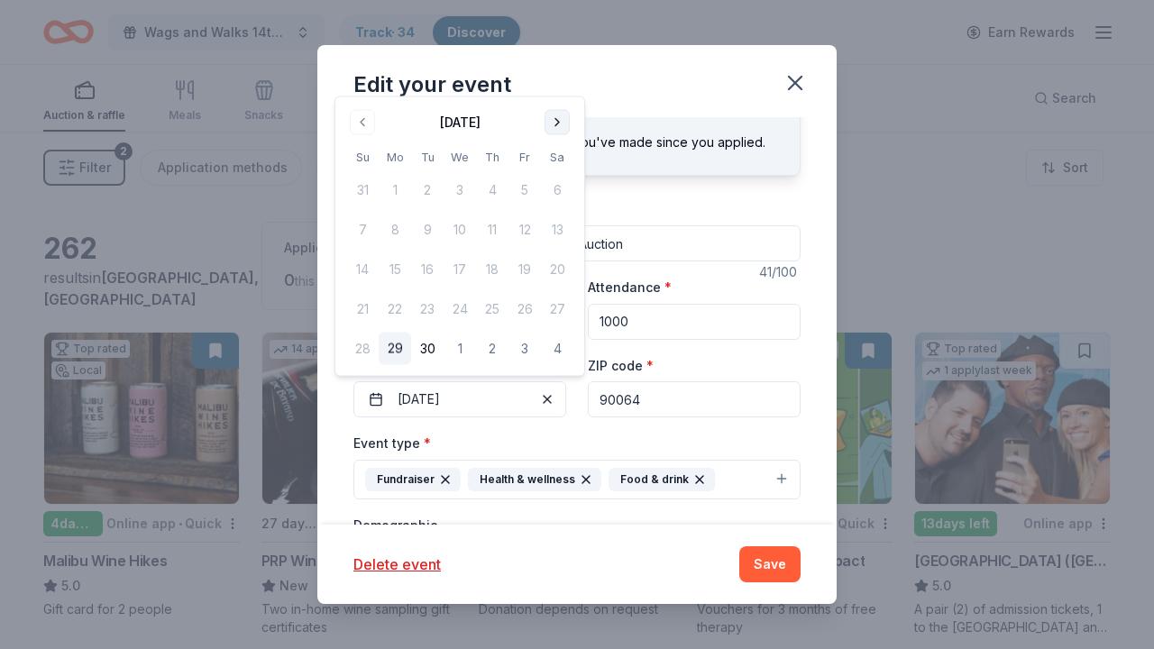
click at [561, 118] on button "Go to next month" at bounding box center [557, 122] width 25 height 25
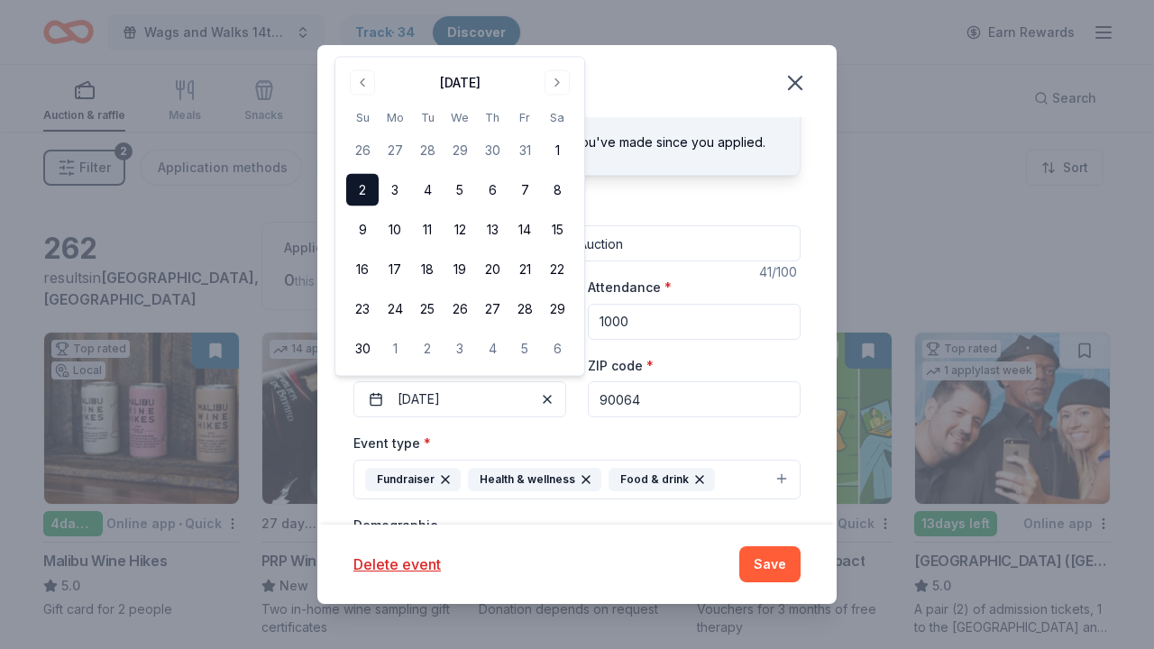
click at [366, 194] on button "2" at bounding box center [362, 190] width 32 height 32
click at [367, 185] on button "2" at bounding box center [362, 190] width 32 height 32
click at [496, 432] on div "Event type * Fundraiser Health & wellness Food & drink" at bounding box center [577, 466] width 447 height 68
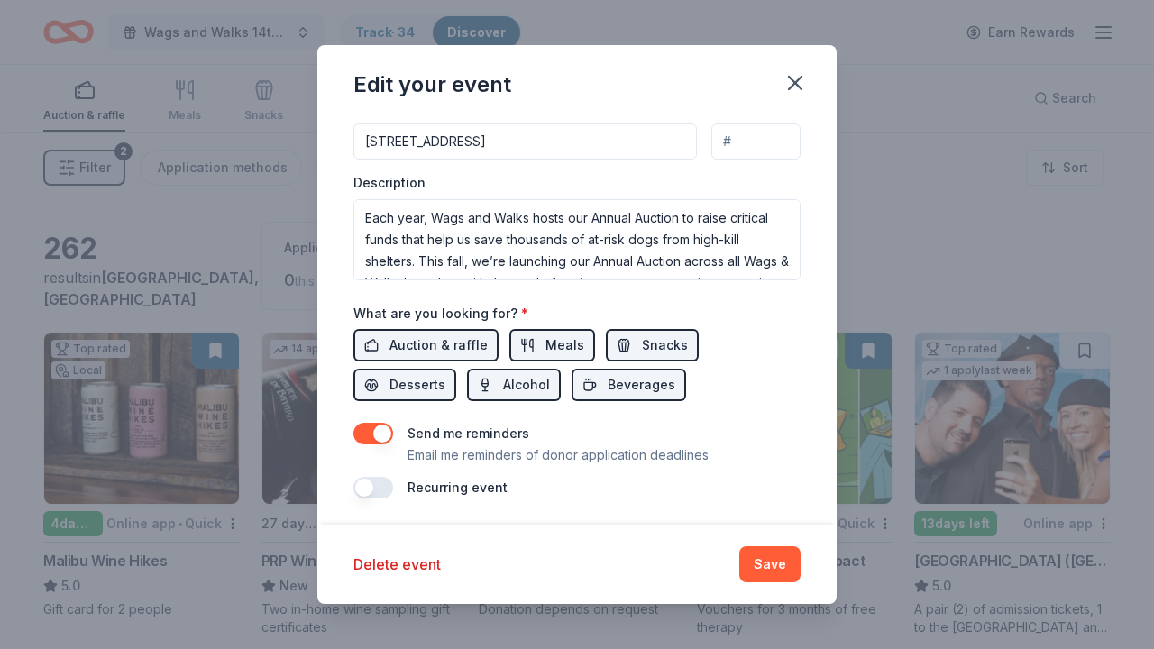
scroll to position [566, 0]
click at [767, 551] on button "Save" at bounding box center [770, 565] width 61 height 36
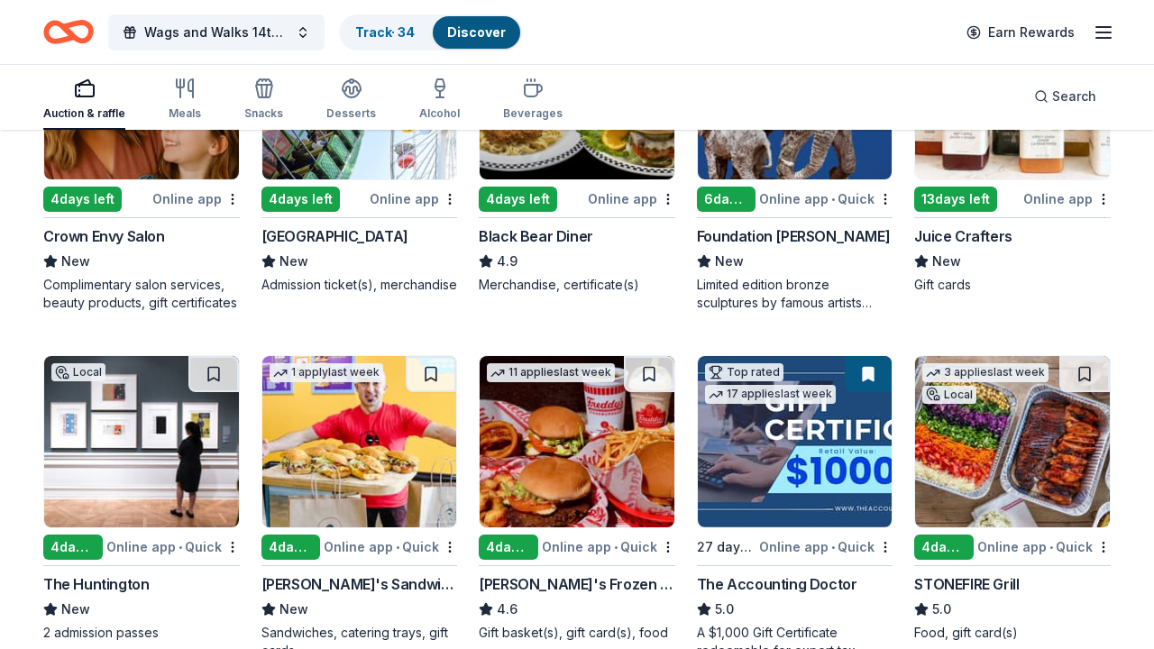
scroll to position [1447, 0]
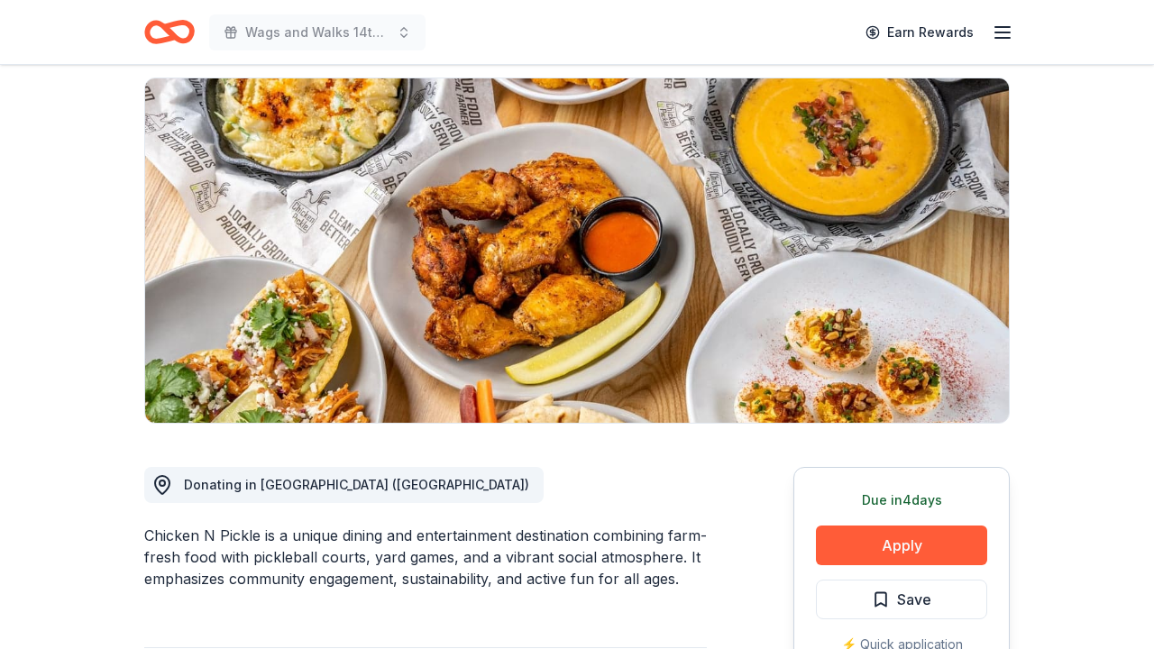
scroll to position [104, 0]
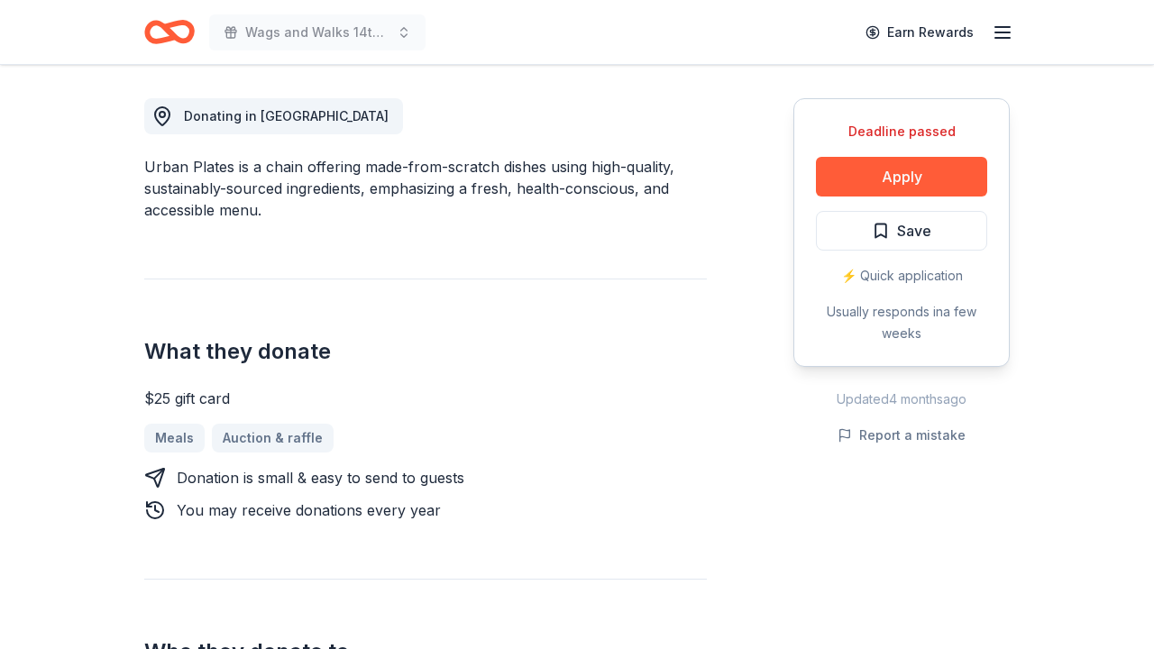
scroll to position [497, 0]
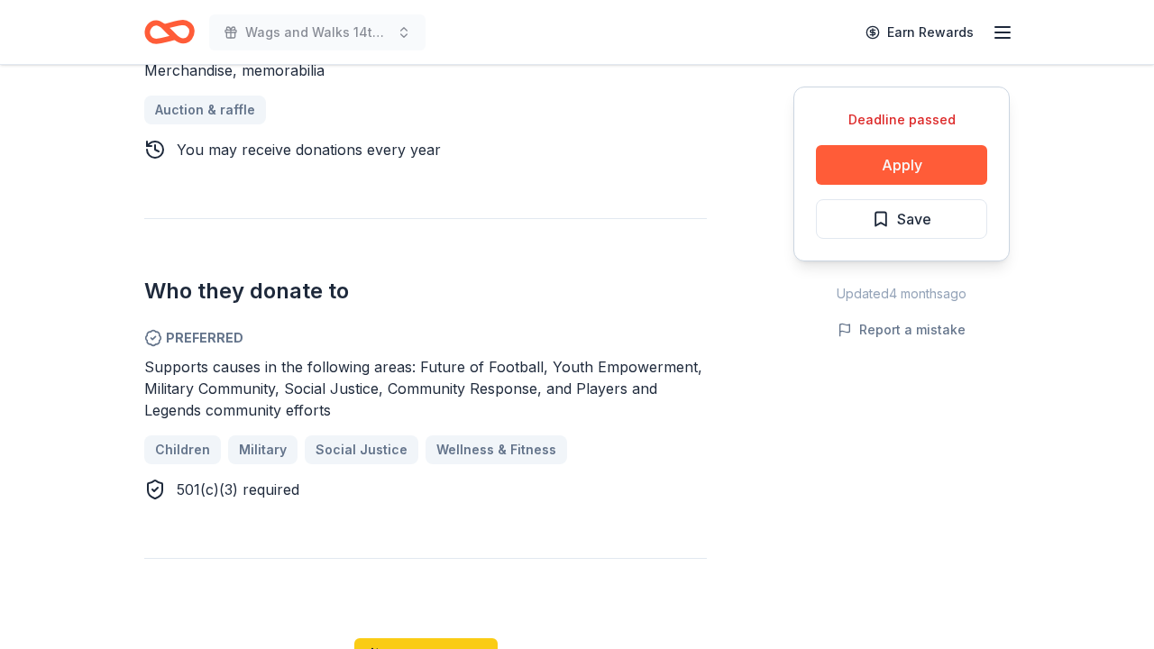
scroll to position [817, 0]
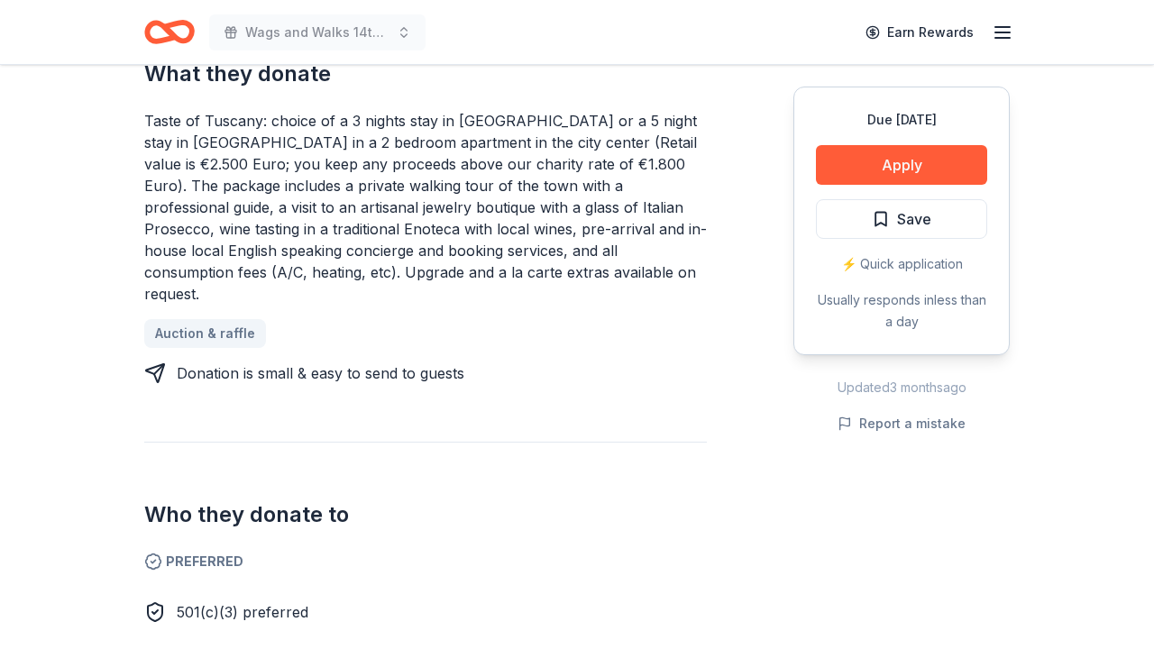
scroll to position [809, 0]
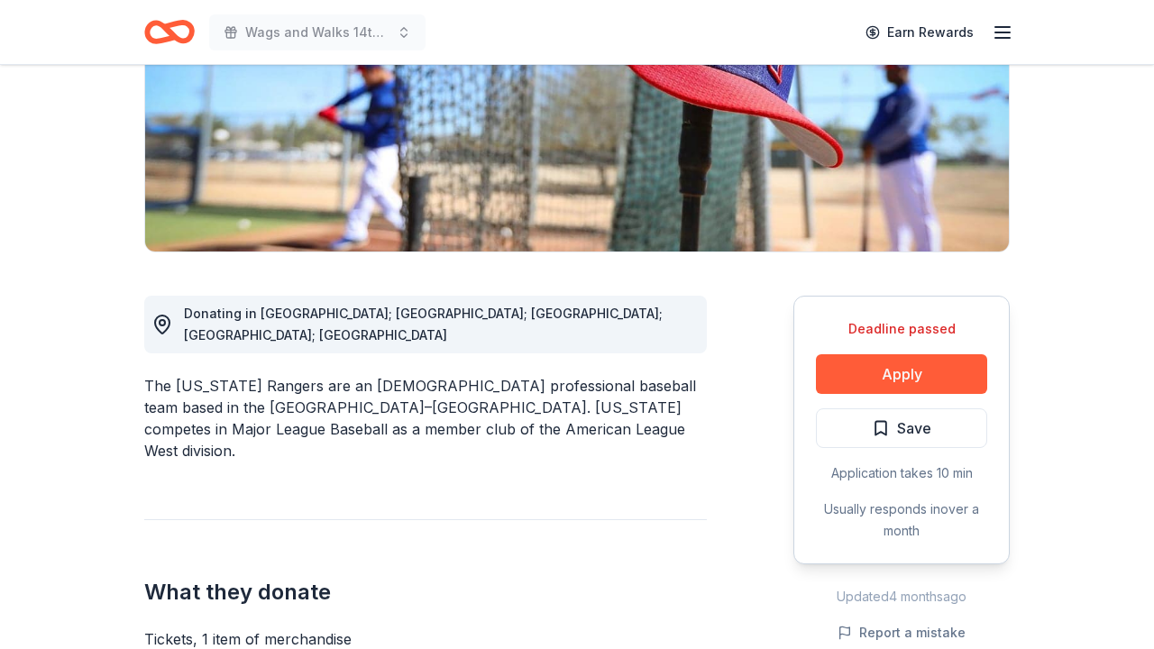
scroll to position [334, 0]
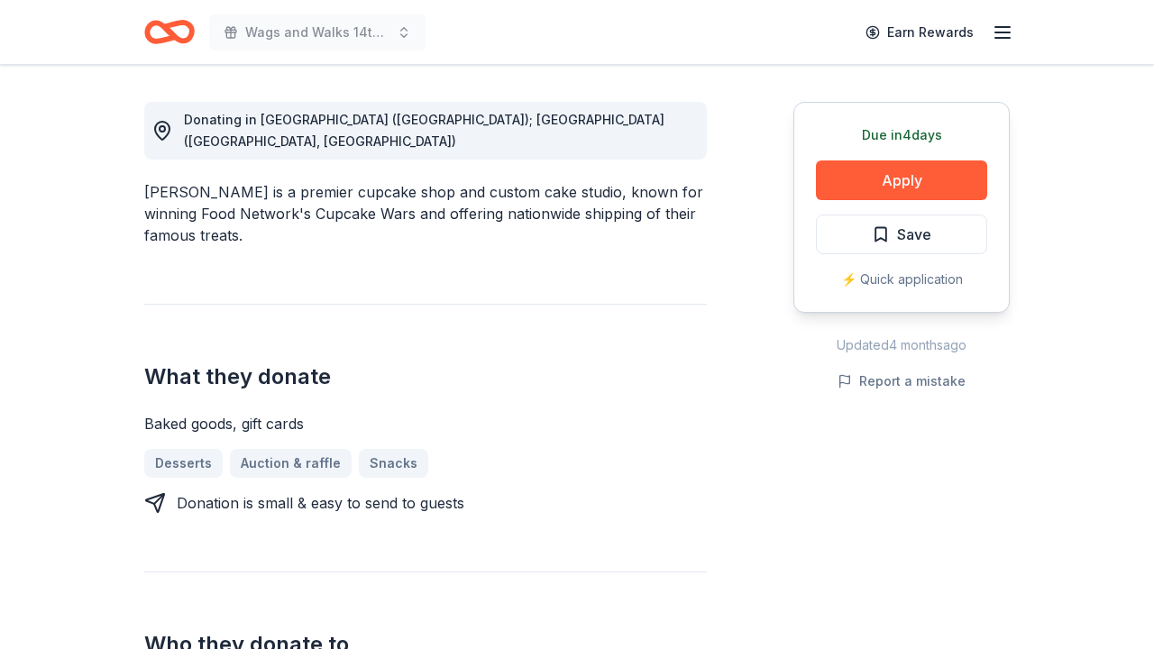
scroll to position [492, 0]
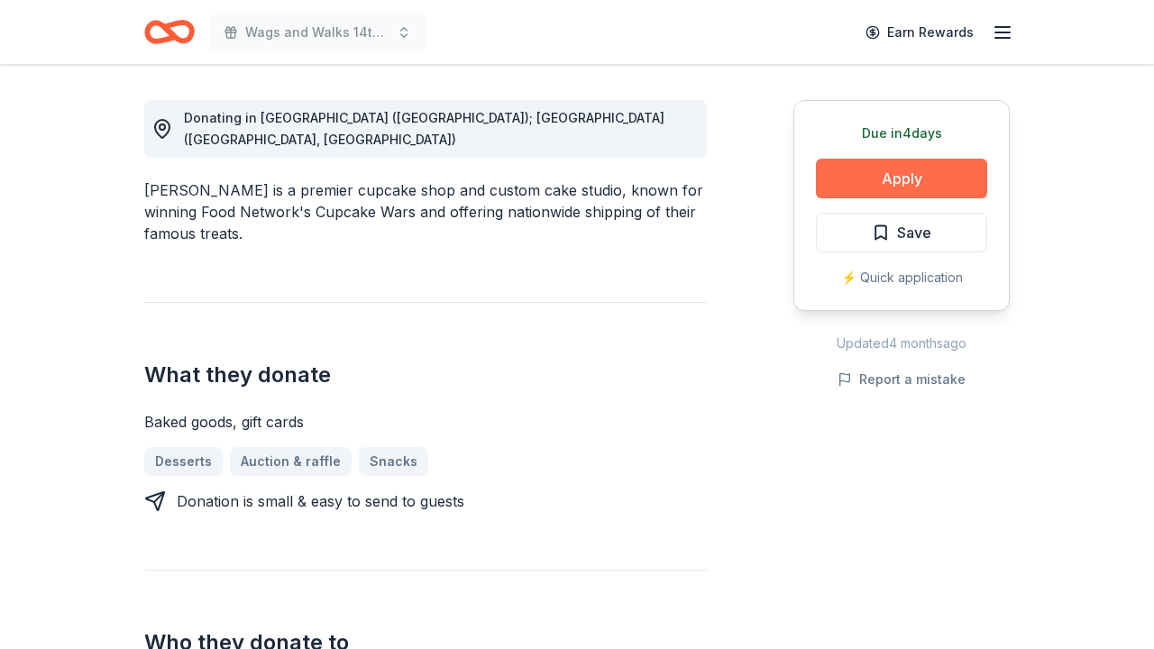
click at [833, 185] on button "Apply" at bounding box center [901, 179] width 171 height 40
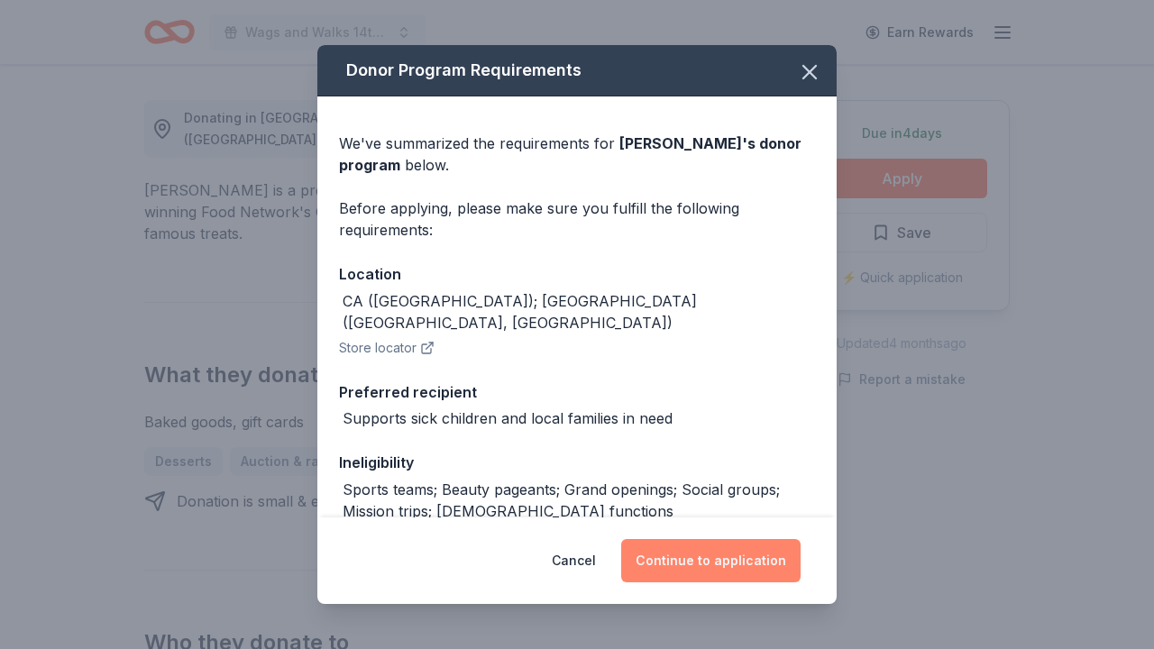
click at [685, 559] on button "Continue to application" at bounding box center [710, 560] width 179 height 43
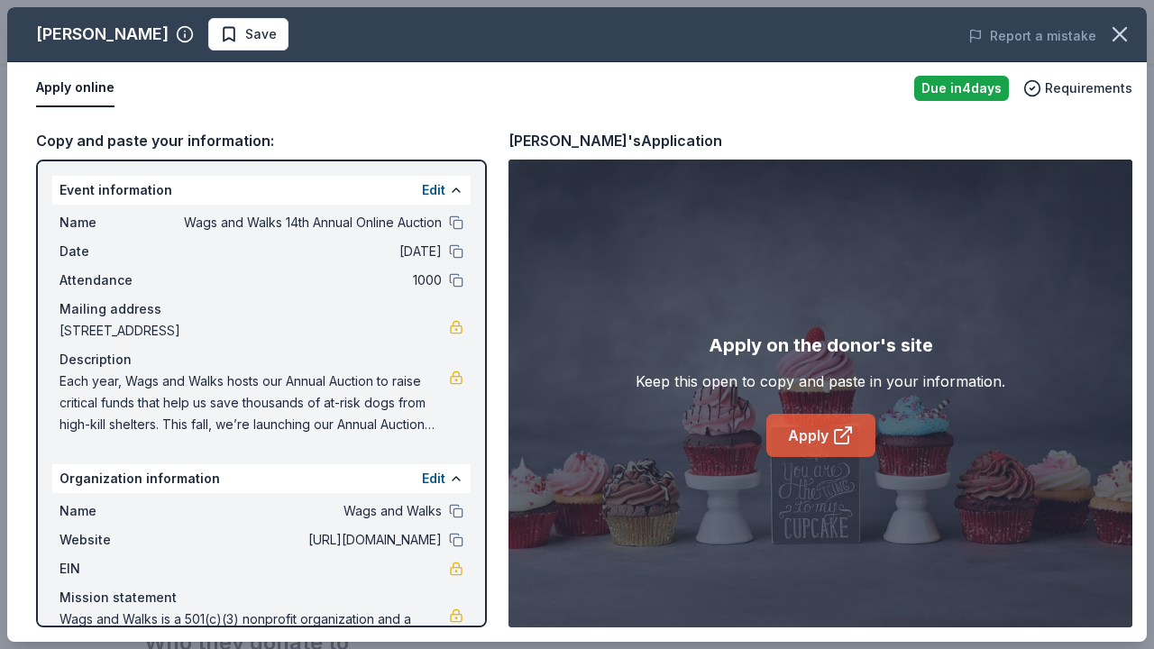
click at [814, 424] on link "Apply" at bounding box center [821, 435] width 109 height 43
